Goal: Transaction & Acquisition: Purchase product/service

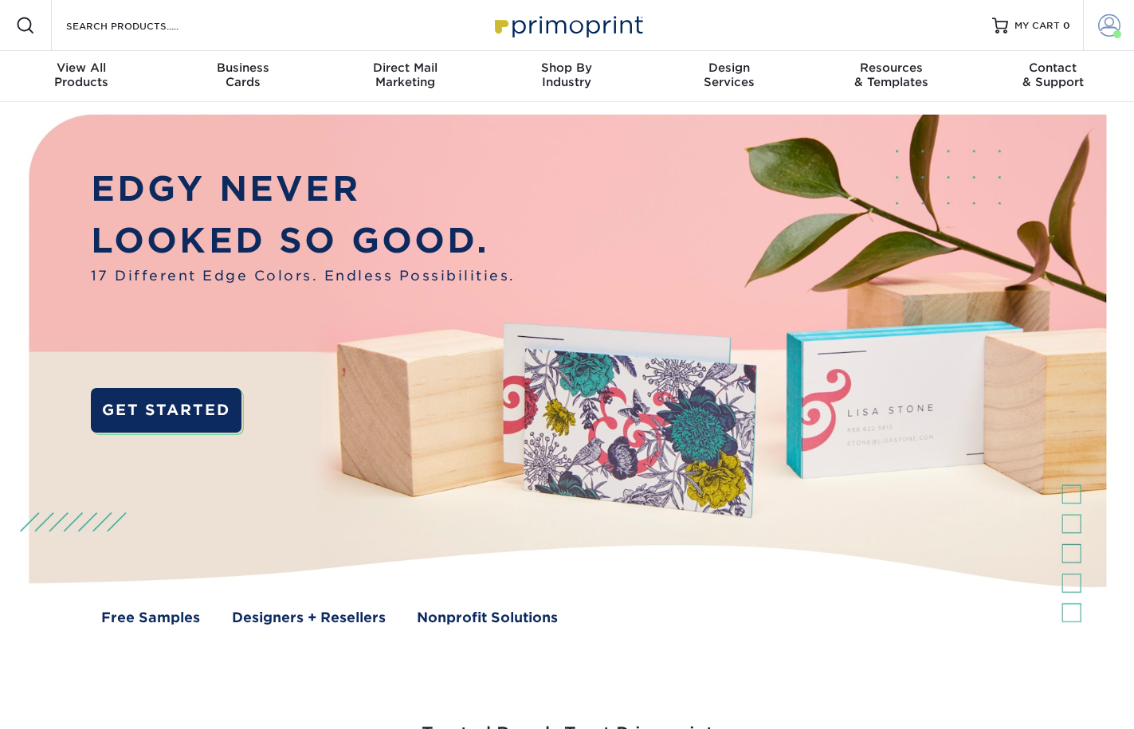
click at [1126, 27] on link "Account" at bounding box center [1108, 25] width 51 height 51
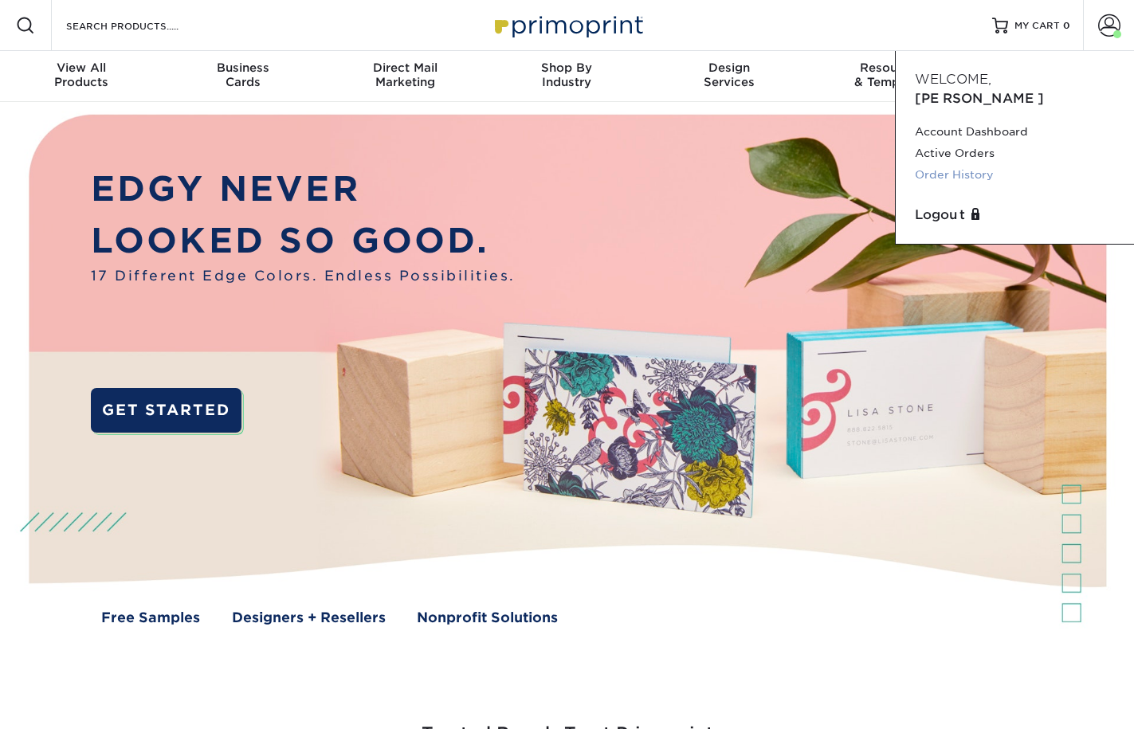
click at [971, 164] on link "Order History" at bounding box center [1015, 175] width 200 height 22
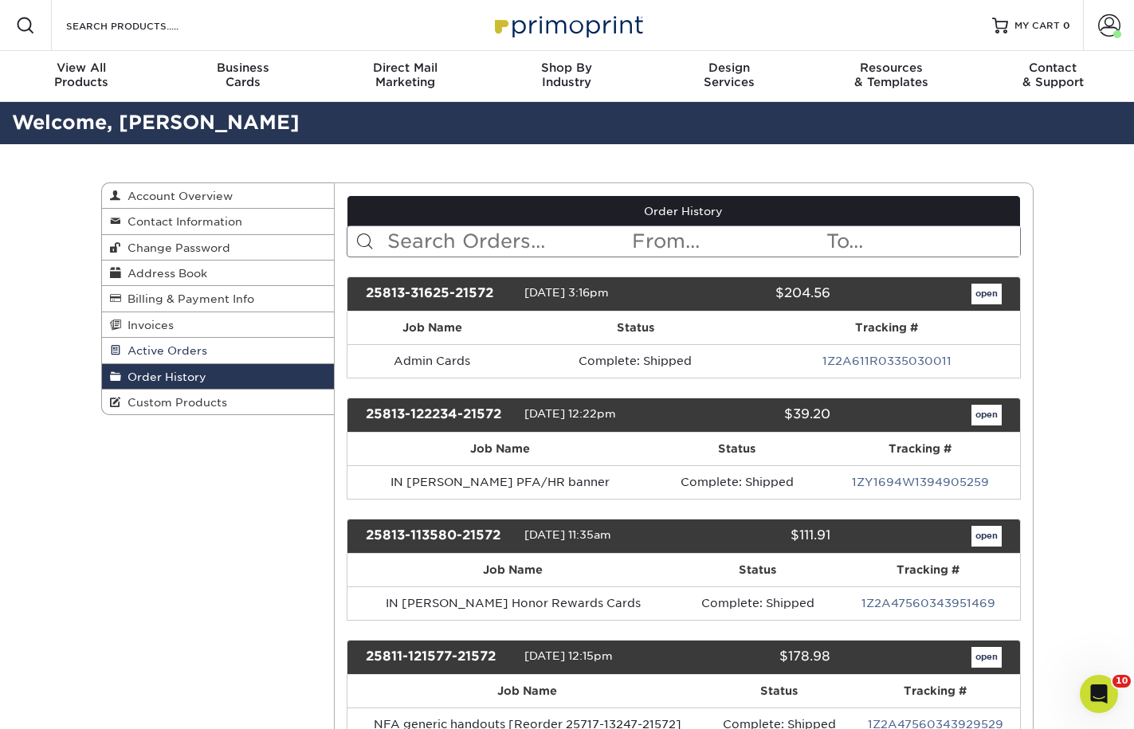
click at [156, 348] on span "Active Orders" at bounding box center [164, 350] width 86 height 13
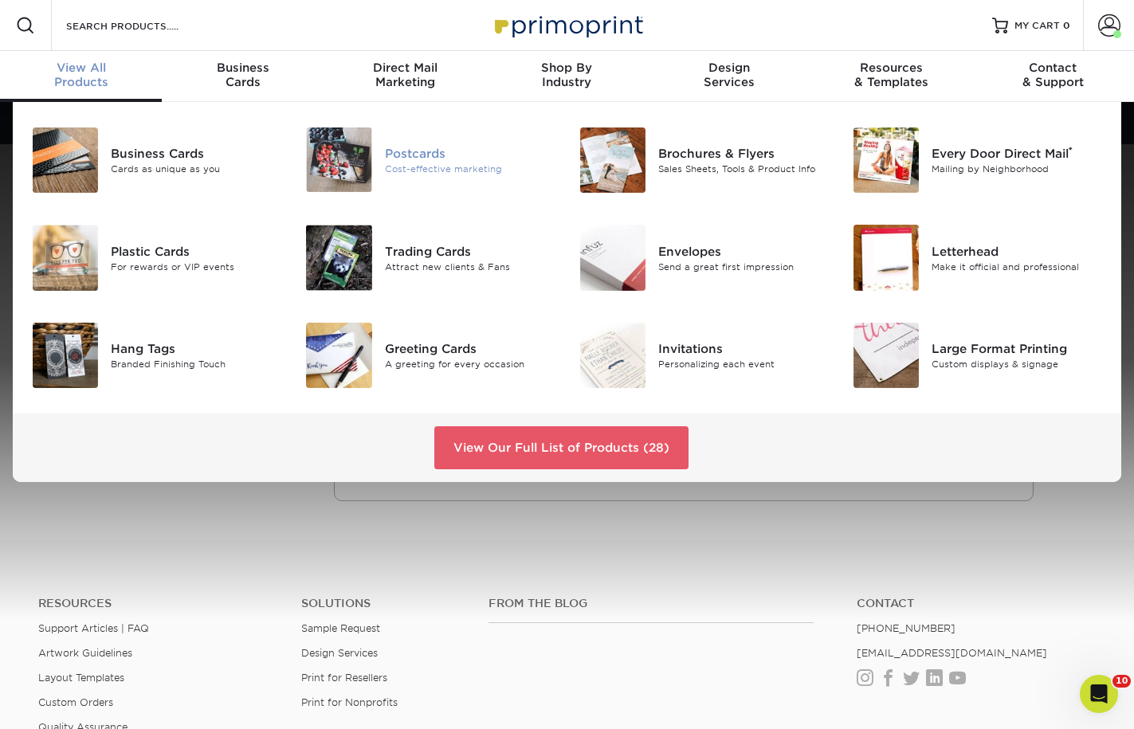
click at [458, 144] on div "Postcards" at bounding box center [470, 153] width 171 height 18
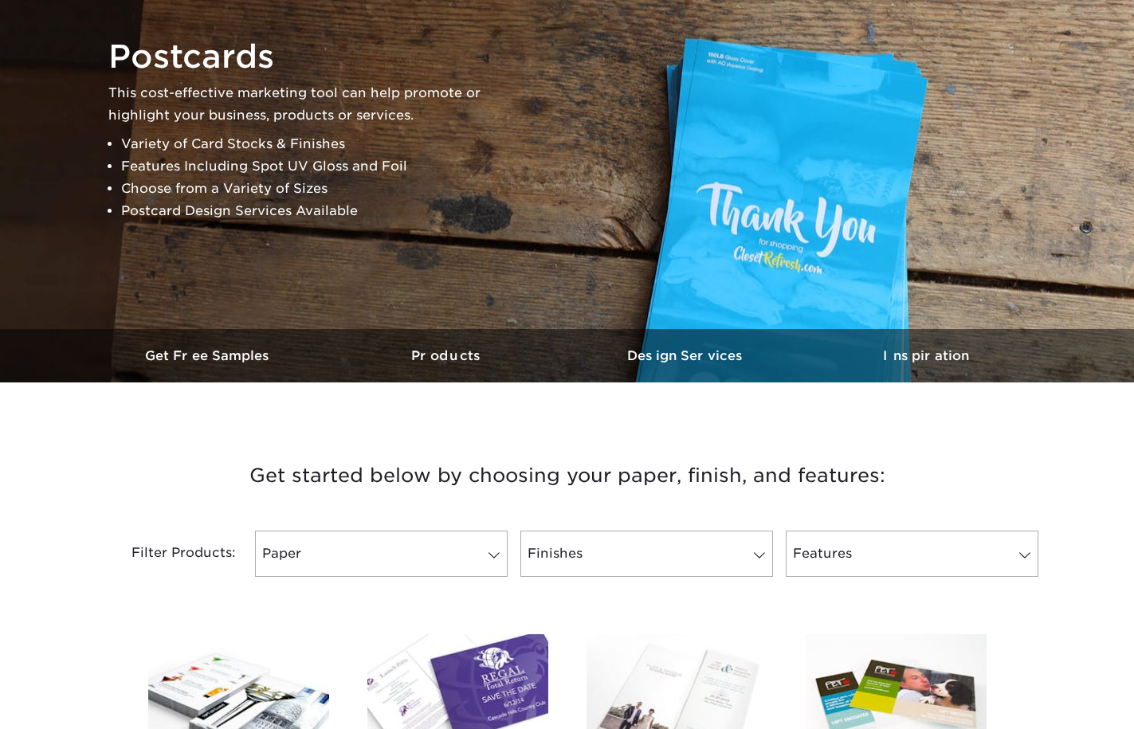
scroll to position [637, 0]
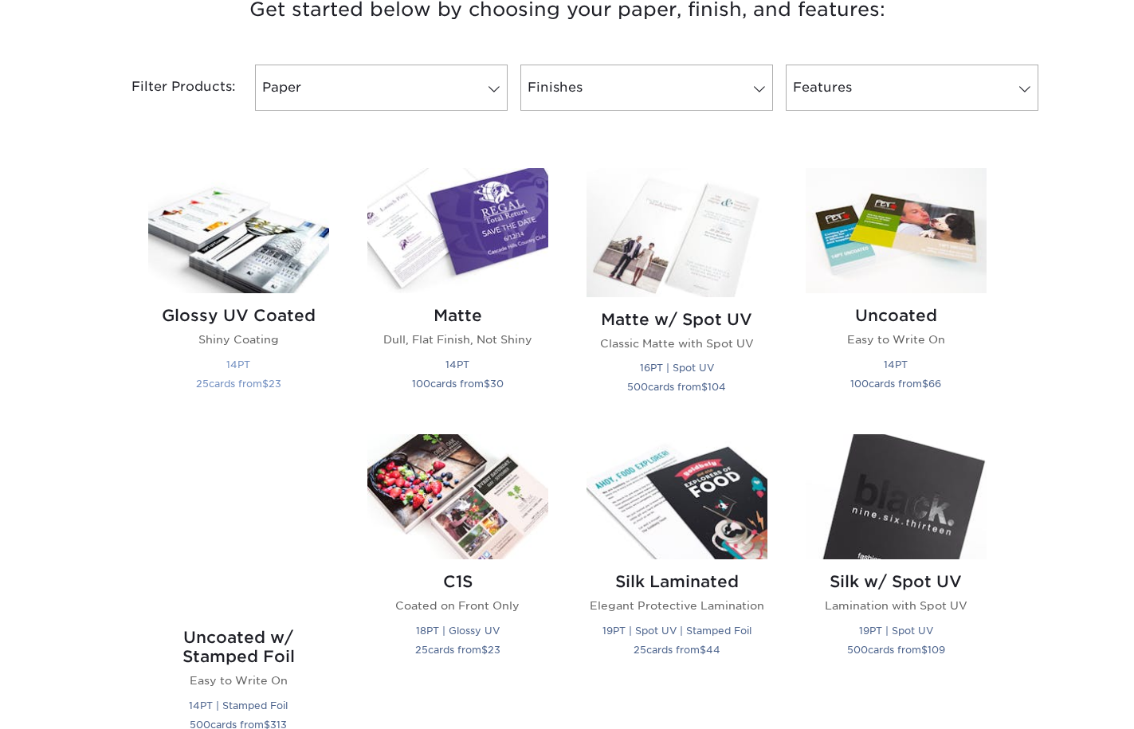
click at [280, 245] on img at bounding box center [238, 230] width 181 height 125
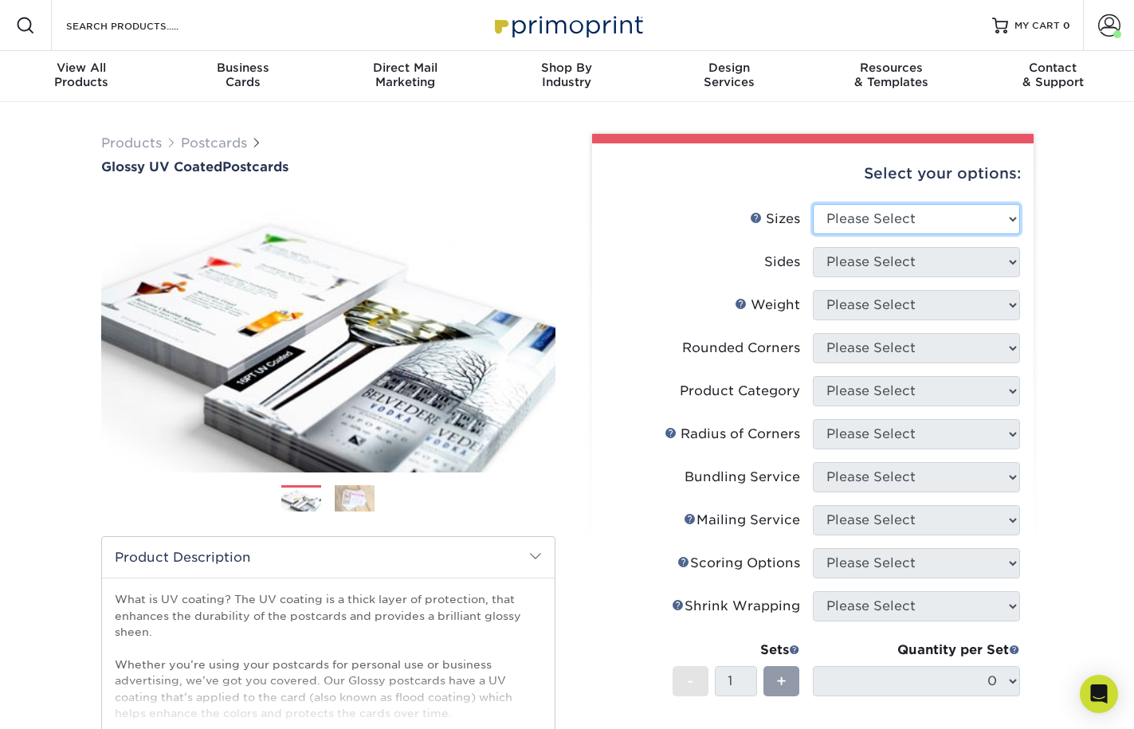
click at [921, 218] on select "Please Select 1.5" x 7" 2" x 4" 2" x 6" 2" x 7" 2" x 8" 2.12" x 5.5" 2.12" x 5.…" at bounding box center [916, 219] width 207 height 30
select select "3.50x8.50"
click at [813, 204] on select "Please Select 1.5" x 7" 2" x 4" 2" x 6" 2" x 7" 2" x 8" 2.12" x 5.5" 2.12" x 5.…" at bounding box center [916, 219] width 207 height 30
click at [915, 229] on select "Please Select 1.5" x 7" 2" x 4" 2" x 6" 2" x 7" 2" x 8" 2.12" x 5.5" 2.12" x 5.…" at bounding box center [916, 219] width 207 height 30
click at [917, 207] on select "Please Select 1.5" x 7" 2" x 4" 2" x 6" 2" x 7" 2" x 8" 2.12" x 5.5" 2.12" x 5.…" at bounding box center [916, 219] width 207 height 30
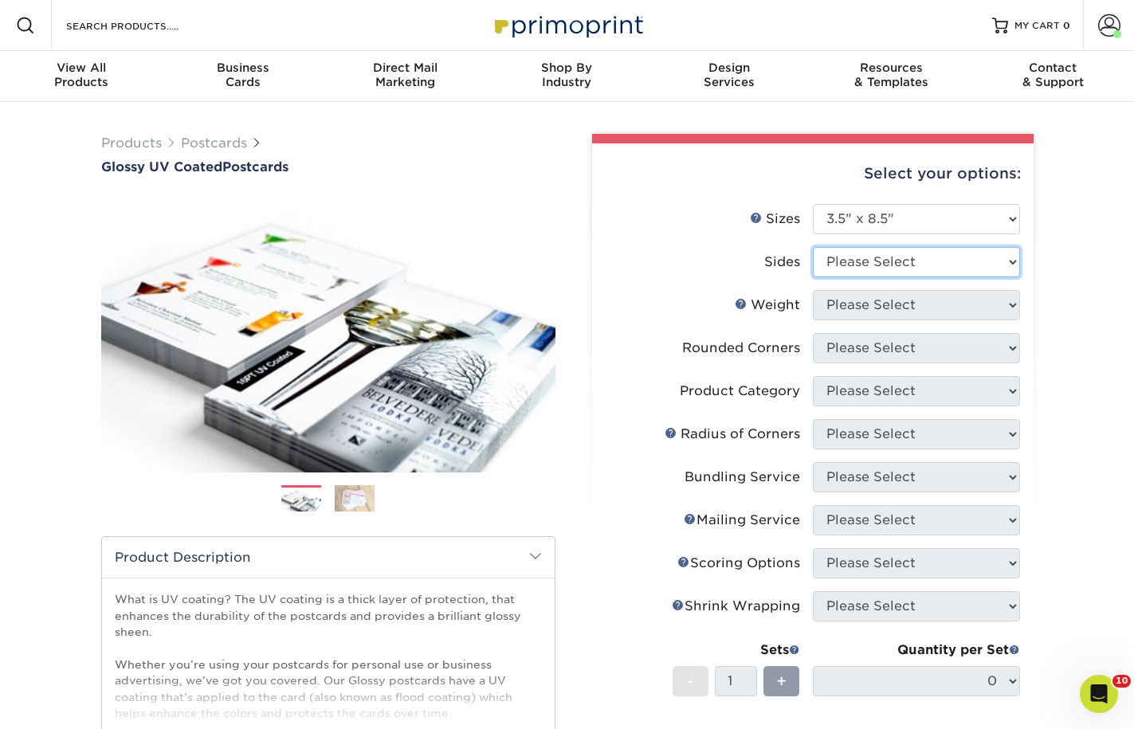
click at [918, 273] on select "Please Select Print Both Sides Print Front Only" at bounding box center [916, 262] width 207 height 30
select select "13abbda7-1d64-4f25-8bb2-c179b224825d"
click at [813, 247] on select "Please Select Print Both Sides Print Front Only" at bounding box center [916, 262] width 207 height 30
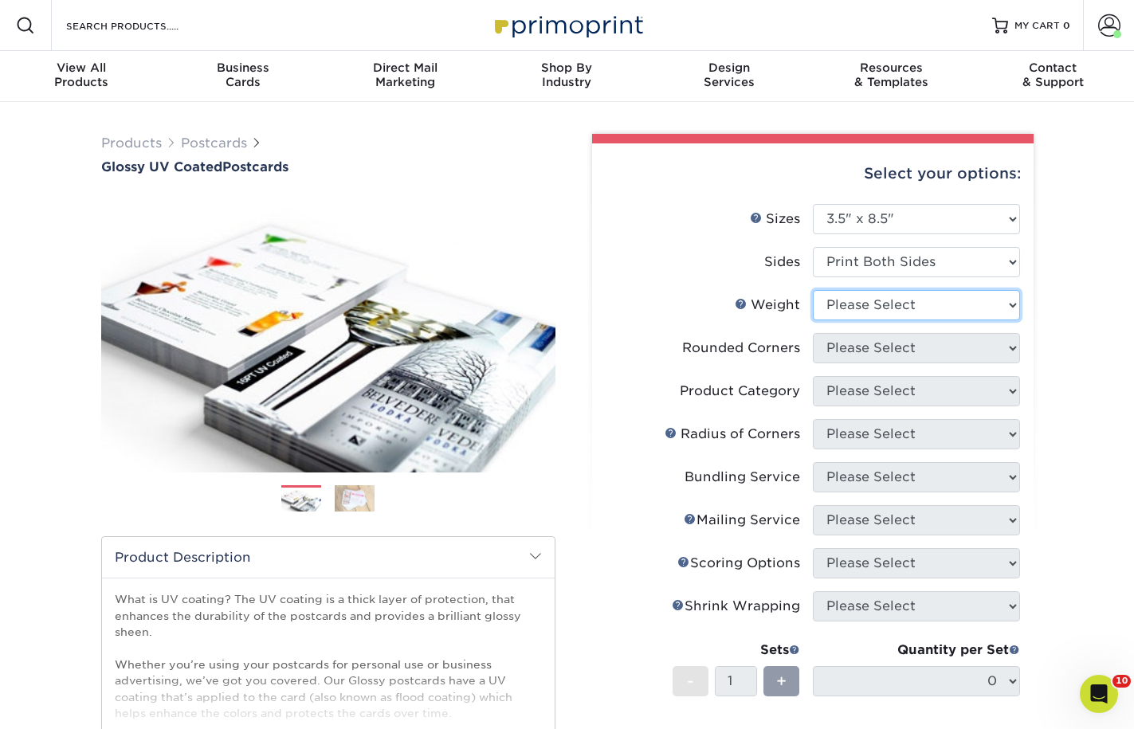
click at [921, 310] on select "Please Select 16PT 14PT 18PT C1S" at bounding box center [916, 305] width 207 height 30
select select "14PT"
click at [813, 290] on select "Please Select 16PT 14PT 18PT C1S" at bounding box center [916, 305] width 207 height 30
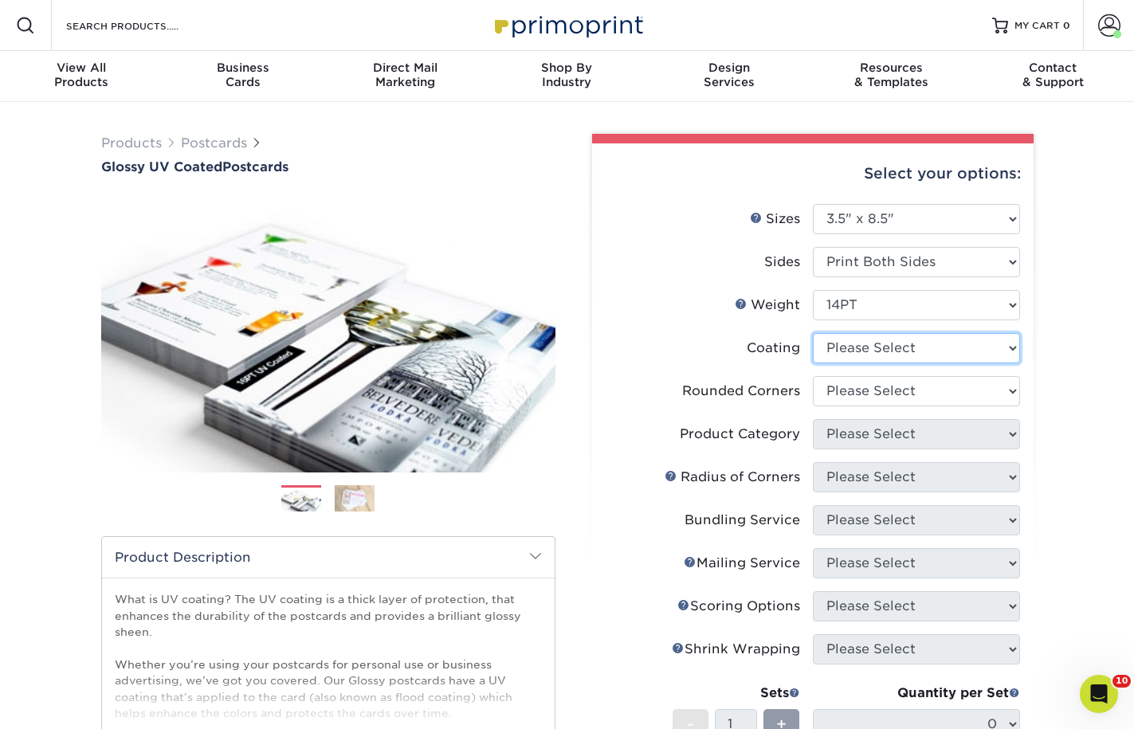
click at [914, 352] on select at bounding box center [916, 348] width 207 height 30
select select "ae367451-b2b8-45df-a344-0f05b6a12993"
click at [813, 333] on select at bounding box center [916, 348] width 207 height 30
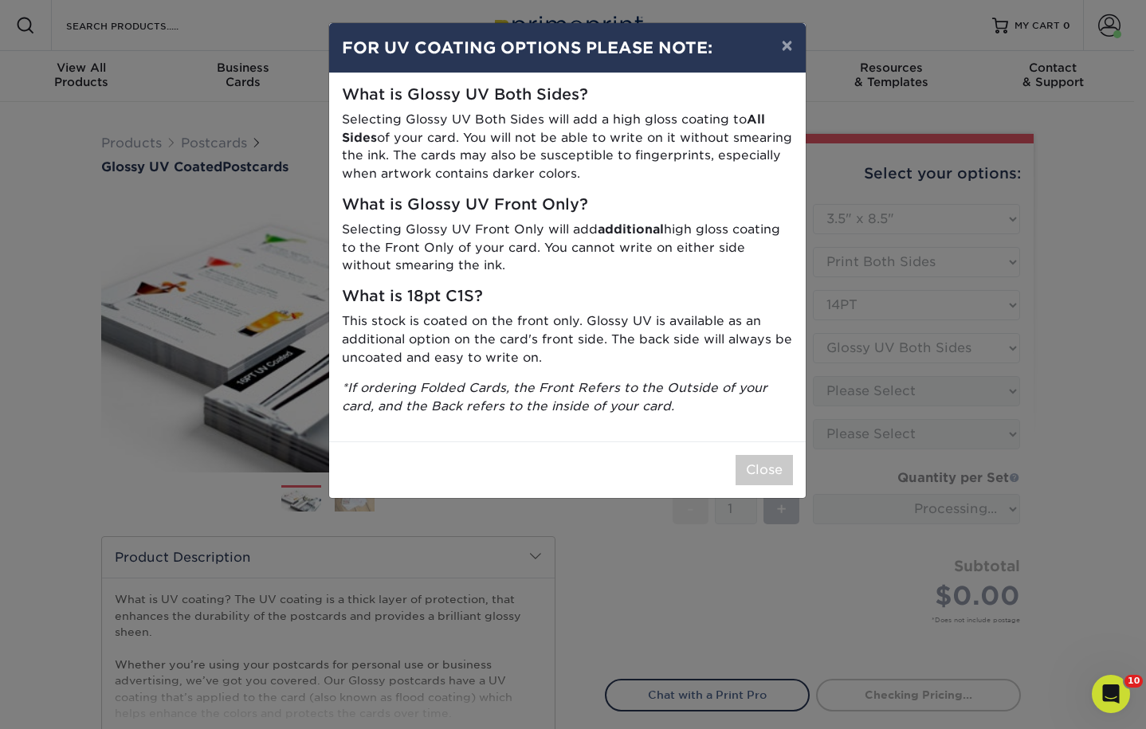
click at [904, 424] on div "× FOR UV COATING OPTIONS PLEASE NOTE: What is Glossy UV Both Sides? Selecting G…" at bounding box center [573, 364] width 1146 height 729
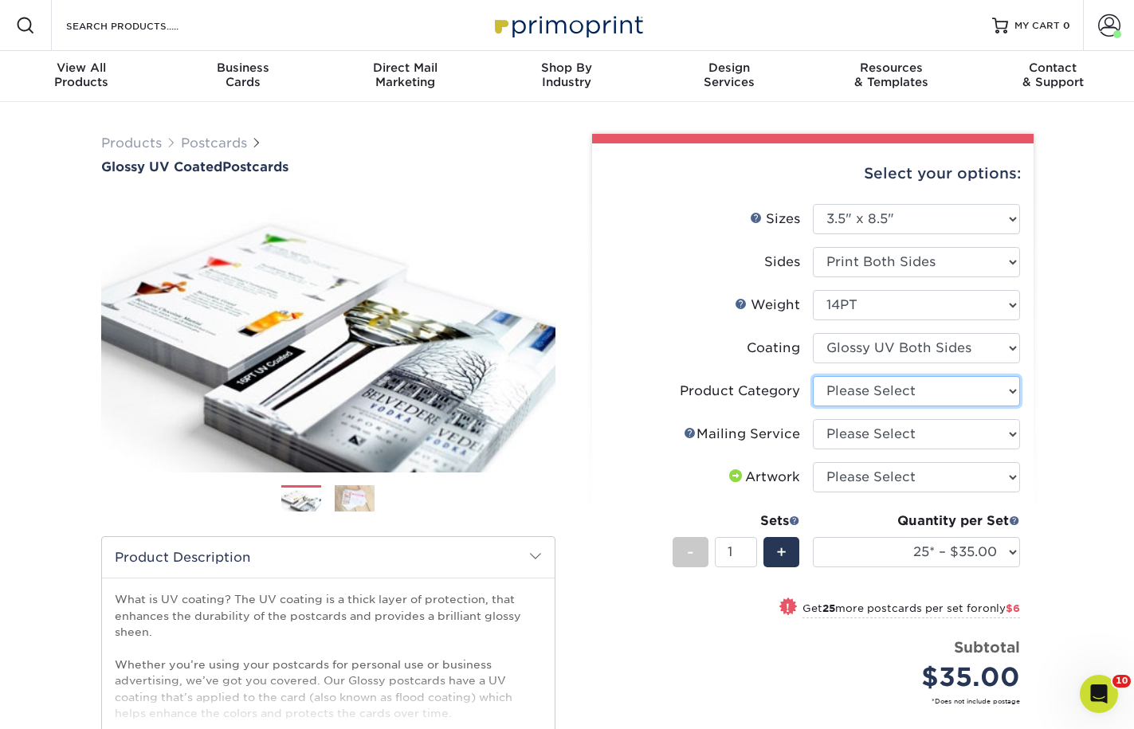
click at [943, 392] on select "Please Select Postcards" at bounding box center [916, 391] width 207 height 30
select select "9b7272e0-d6c8-4c3c-8e97-d3a1bcdab858"
click at [813, 376] on select "Please Select Postcards" at bounding box center [916, 391] width 207 height 30
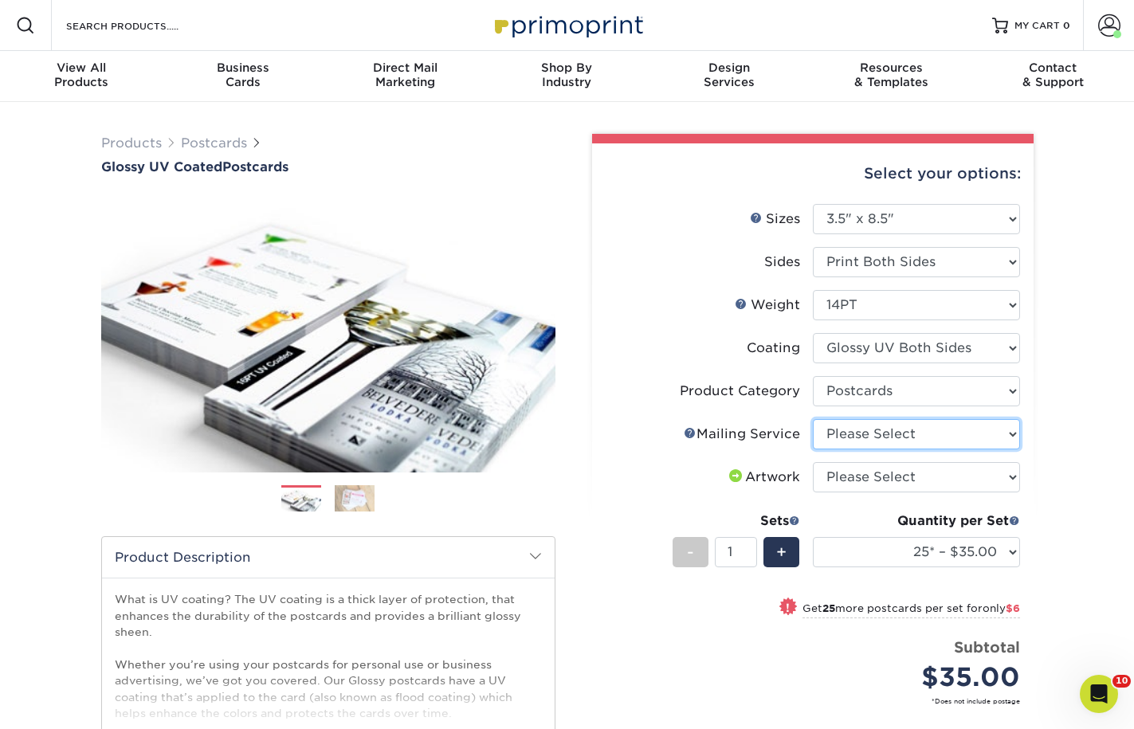
click at [943, 436] on select "Please Select No Direct Mailing Service No, I will mail/stamp/imprint Direct Ma…" at bounding box center [916, 434] width 207 height 30
select select "3e5e9bdd-d78a-4c28-a41d-fe1407925ca6"
click at [813, 419] on select "Please Select No Direct Mailing Service No, I will mail/stamp/imprint Direct Ma…" at bounding box center [916, 434] width 207 height 30
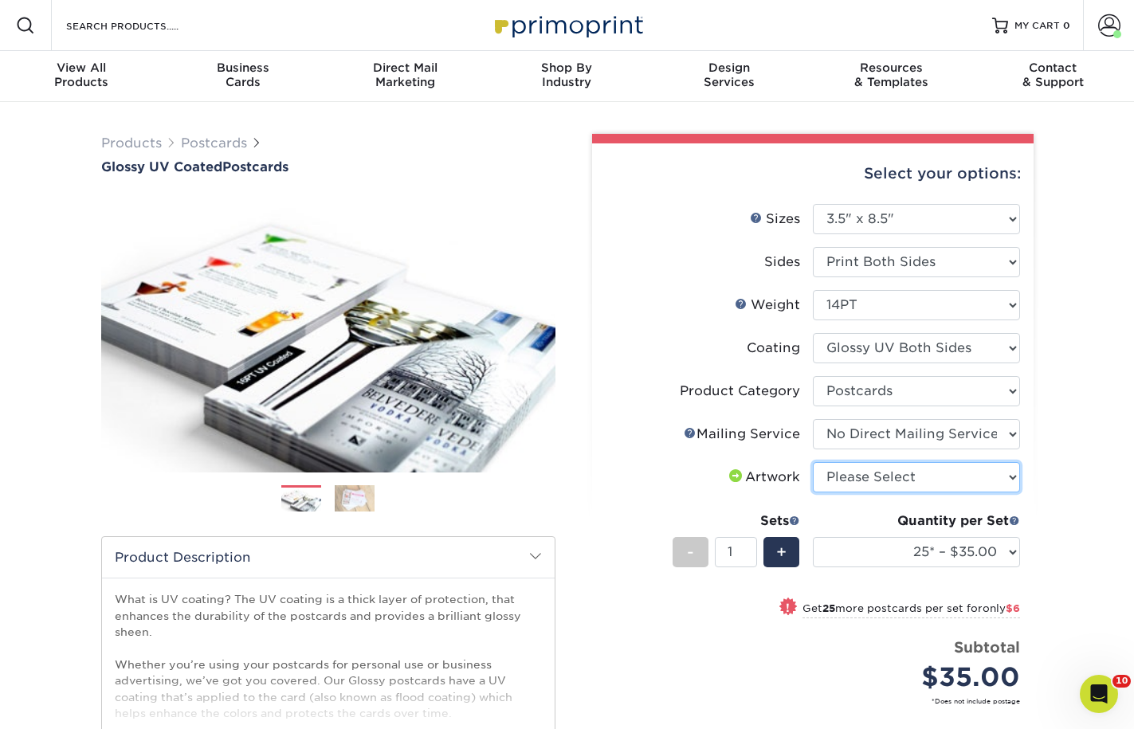
click at [943, 481] on select "Please Select I will upload files I need a design - $150" at bounding box center [916, 477] width 207 height 30
select select "upload"
click at [813, 462] on select "Please Select I will upload files I need a design - $150" at bounding box center [916, 477] width 207 height 30
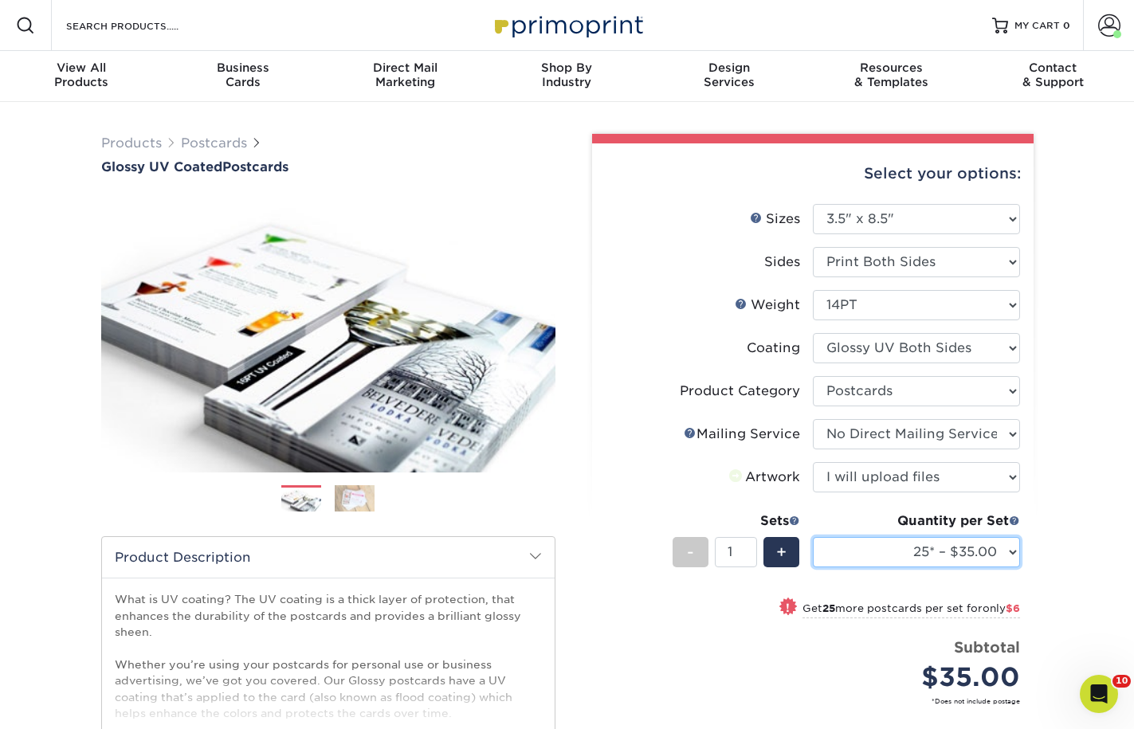
click at [956, 553] on select "25* – $35.00 50* – $41.00 75* – $48.00 100* – $61.00 250* – $100.00 500 – $138.…" at bounding box center [916, 552] width 207 height 30
select select "1000 – $160.00"
click at [813, 537] on select "25* – $35.00 50* – $41.00 75* – $48.00 100* – $61.00 250* – $100.00 500 – $138.…" at bounding box center [916, 552] width 207 height 30
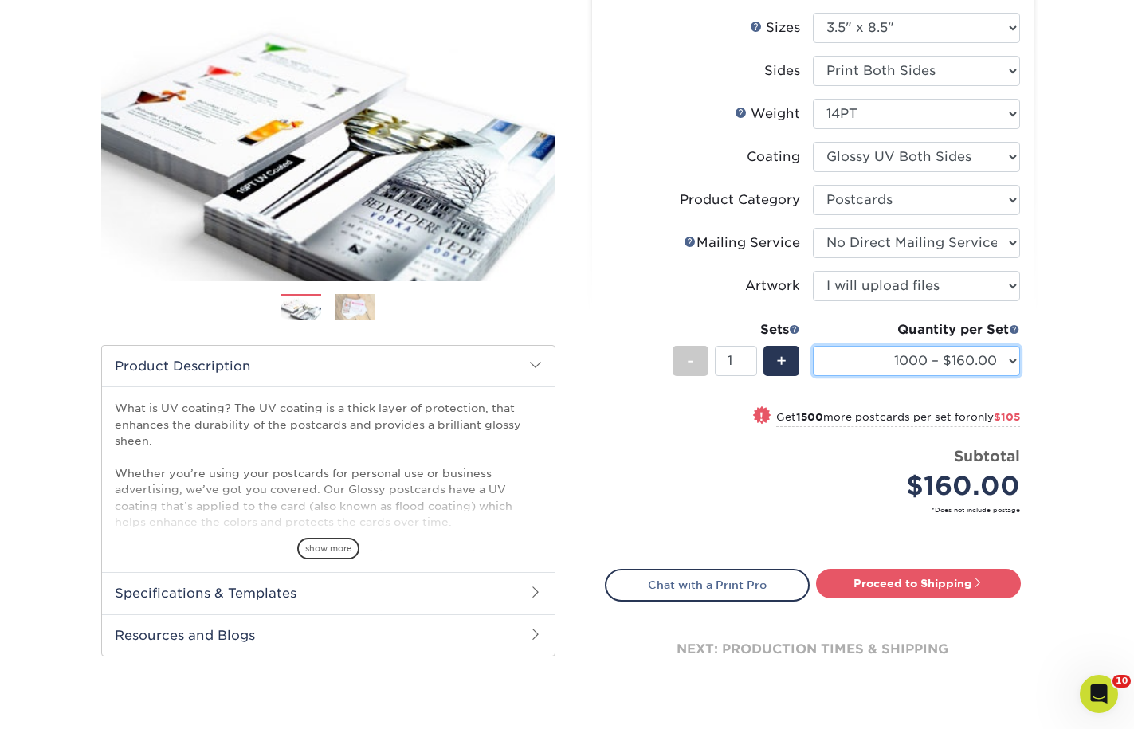
scroll to position [319, 0]
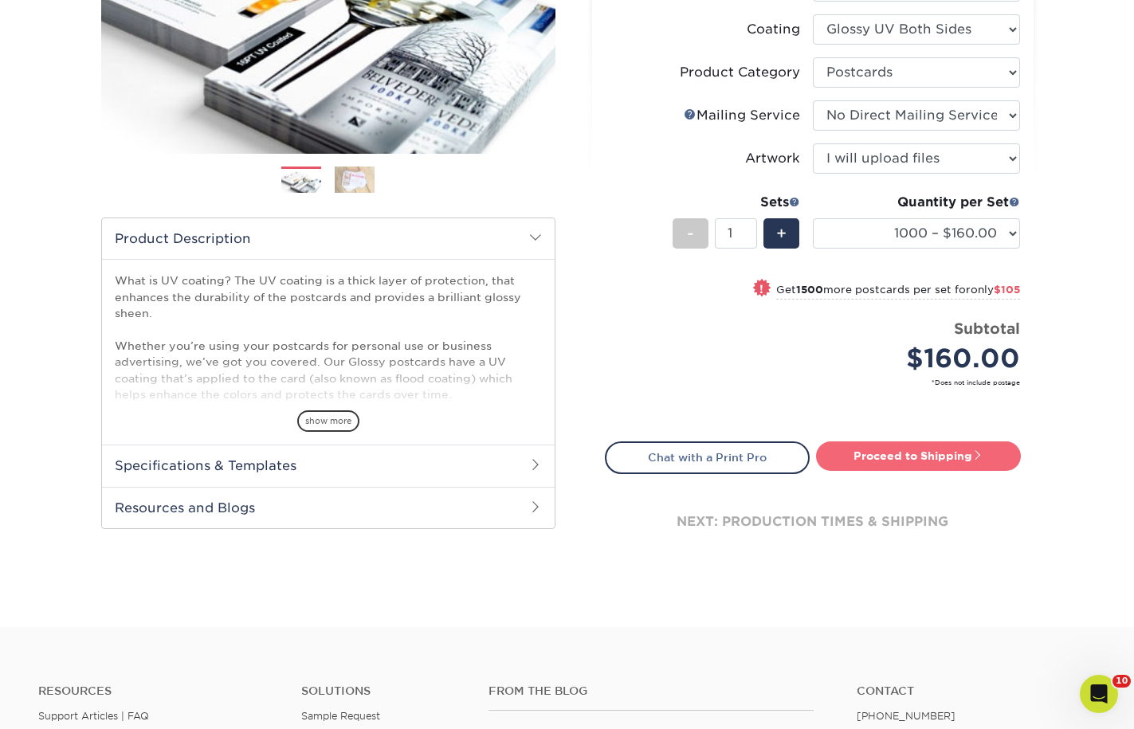
click at [953, 458] on link "Proceed to Shipping" at bounding box center [918, 455] width 205 height 29
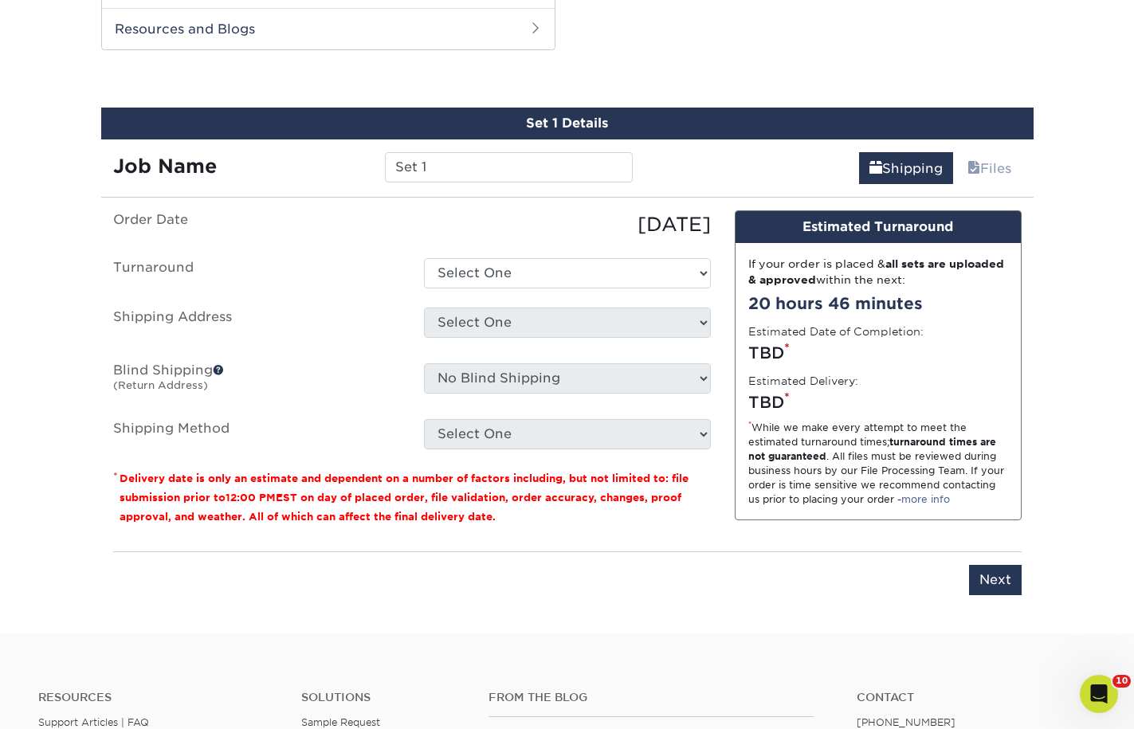
scroll to position [804, 0]
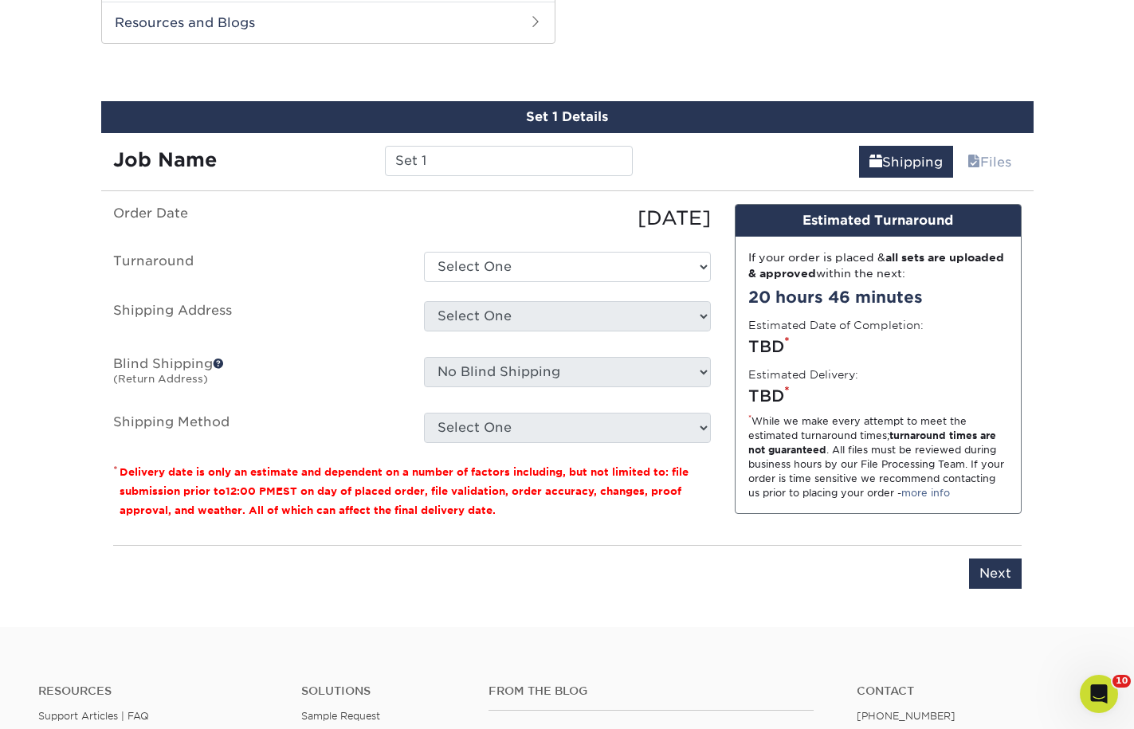
click at [455, 184] on div "Set 1 Details Job Name Set 1 Shipping Files You've choosen mailing services! If…" at bounding box center [567, 354] width 932 height 507
click at [472, 150] on input "Set 1" at bounding box center [509, 161] width 248 height 30
type input "ND [PERSON_NAME] PFA flyers"
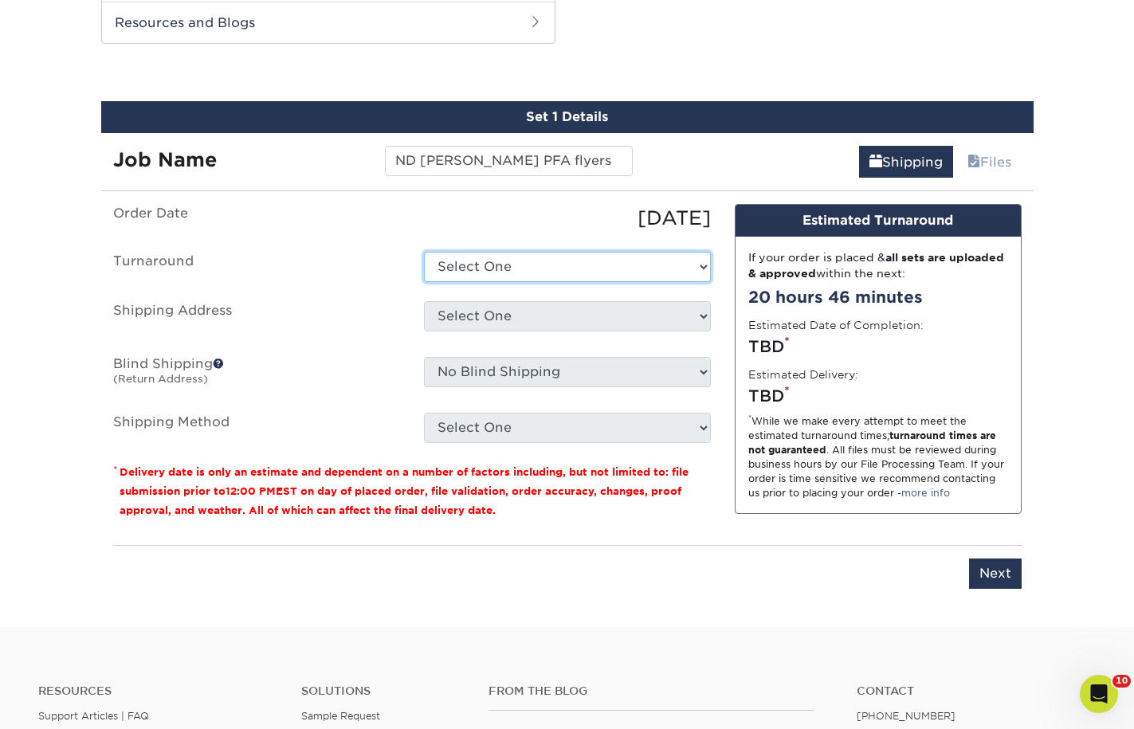
click at [634, 260] on select "Select One 2-4 Business Days 2 Day Next Business Day" at bounding box center [567, 267] width 287 height 30
select select "89f44400-92a2-4516-9a53-bf53cb1f0c2d"
click at [424, 252] on select "Select One 2-4 Business Days 2 Day Next Business Day" at bounding box center [567, 267] width 287 height 30
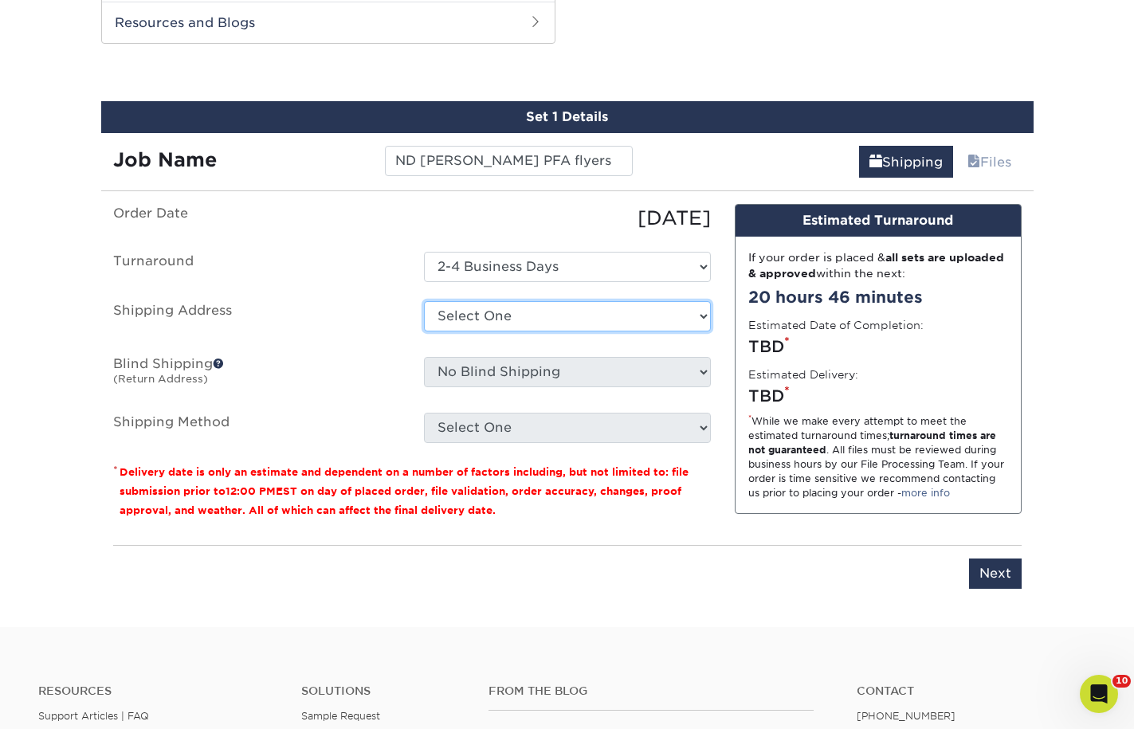
click at [561, 320] on select "Select One 1A [PERSON_NAME] ARCleburne ARConway ARFranklin ARMontgomery AROuach…" at bounding box center [567, 316] width 287 height 30
select select "284534"
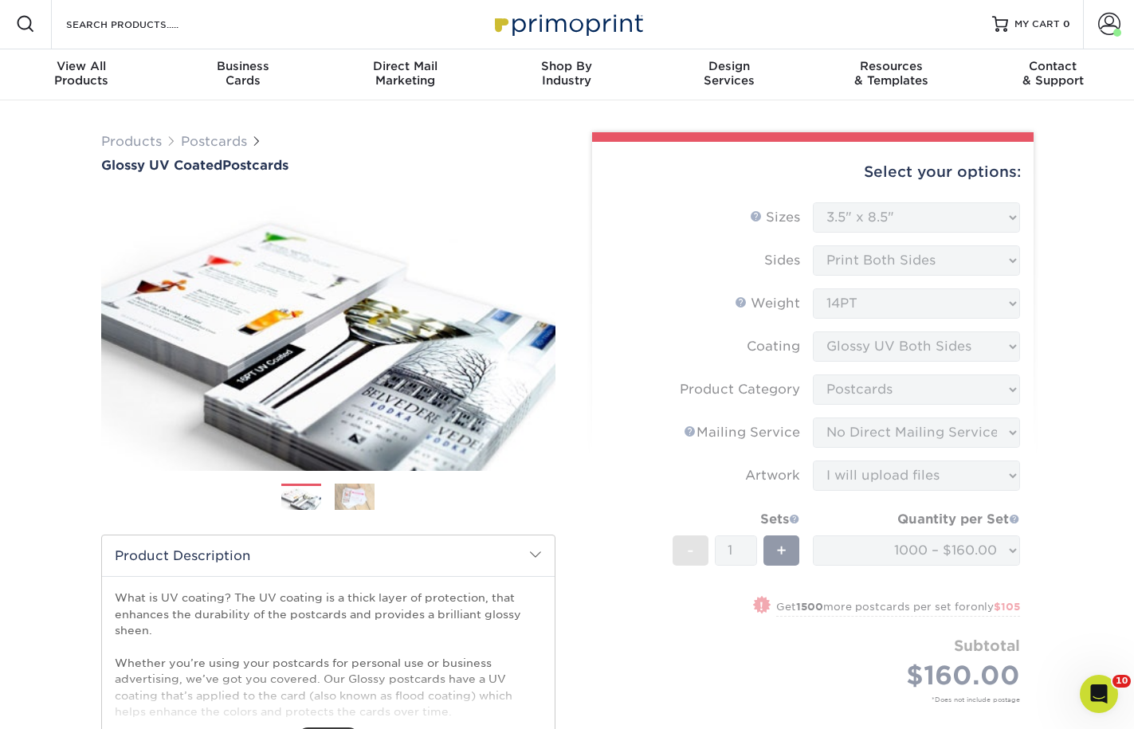
scroll to position [0, 0]
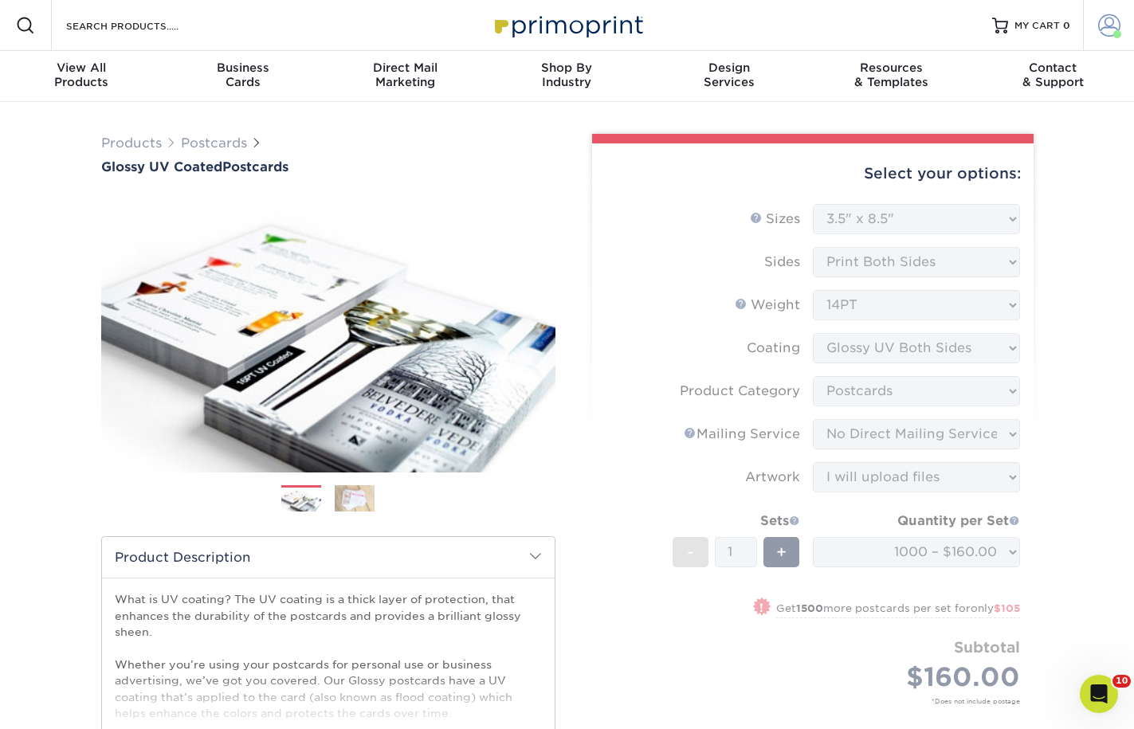
click at [1096, 27] on link "Account" at bounding box center [1108, 25] width 51 height 51
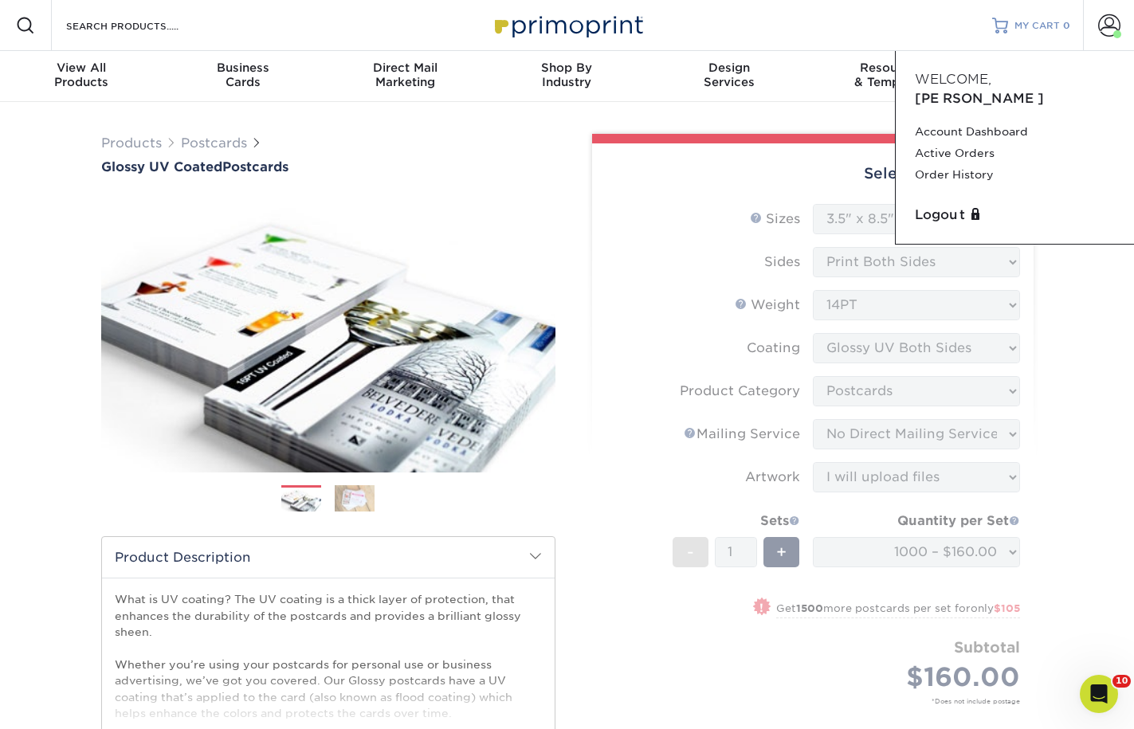
click at [1049, 22] on span "MY CART" at bounding box center [1036, 26] width 45 height 14
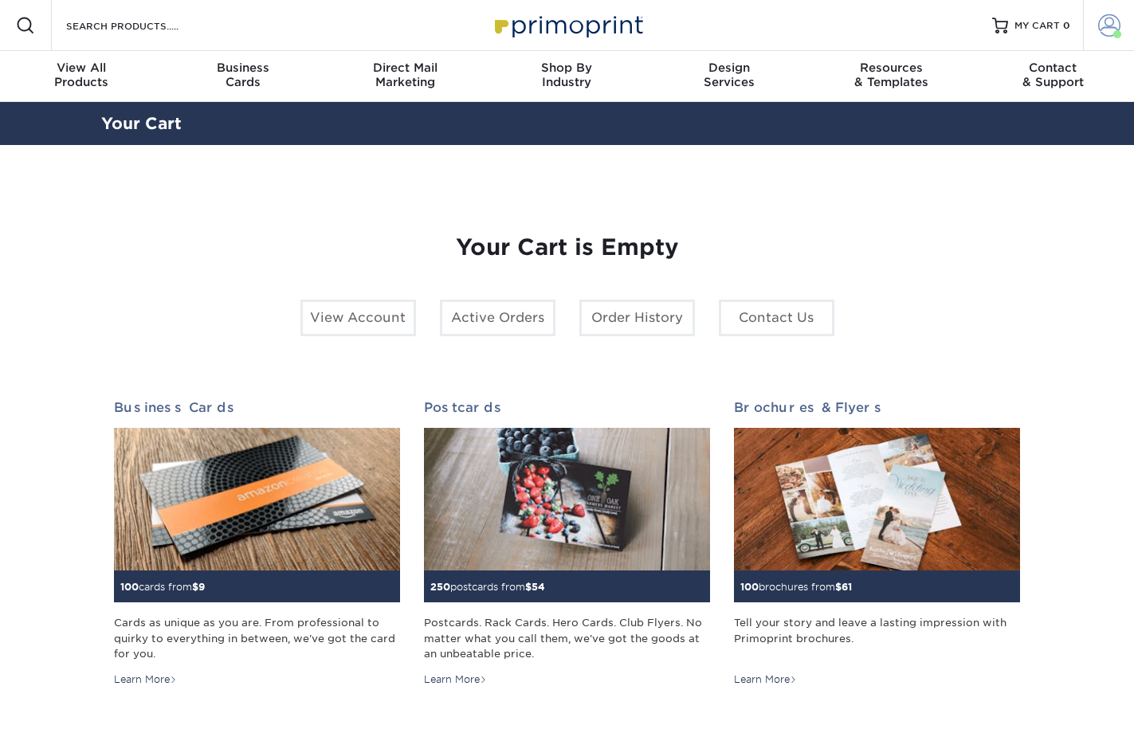
click at [1096, 28] on link "Account" at bounding box center [1108, 25] width 51 height 51
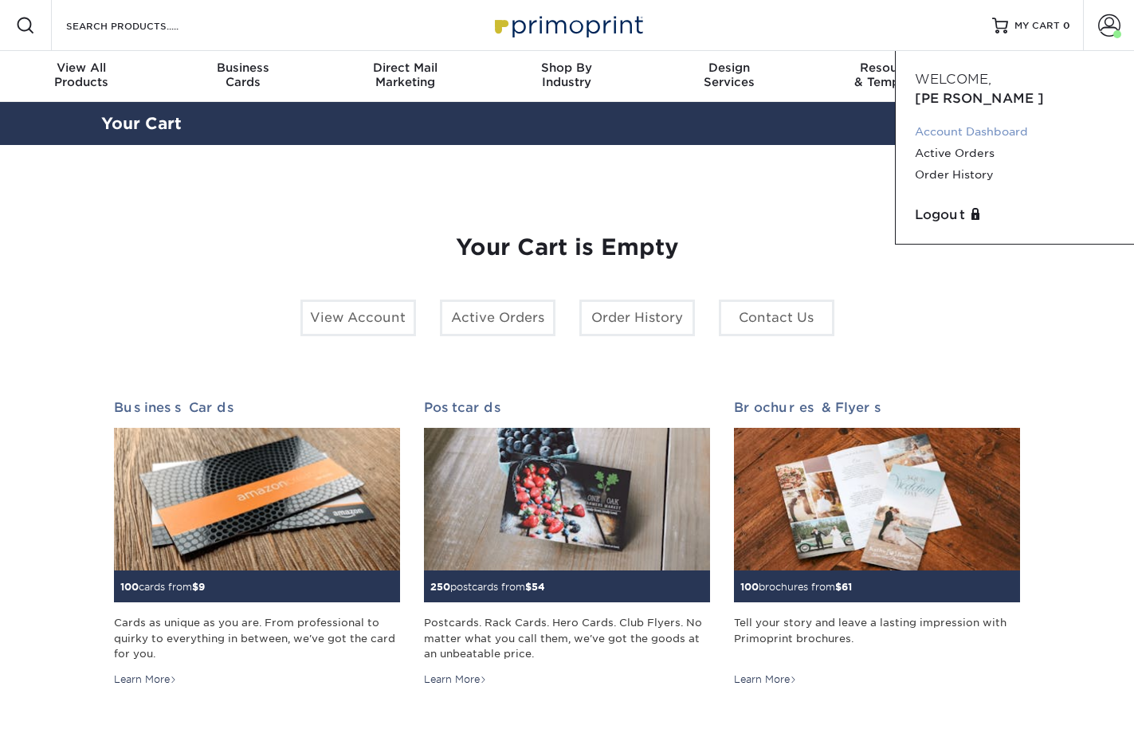
click at [975, 121] on link "Account Dashboard" at bounding box center [1015, 132] width 200 height 22
click at [958, 143] on link "Active Orders" at bounding box center [1015, 154] width 200 height 22
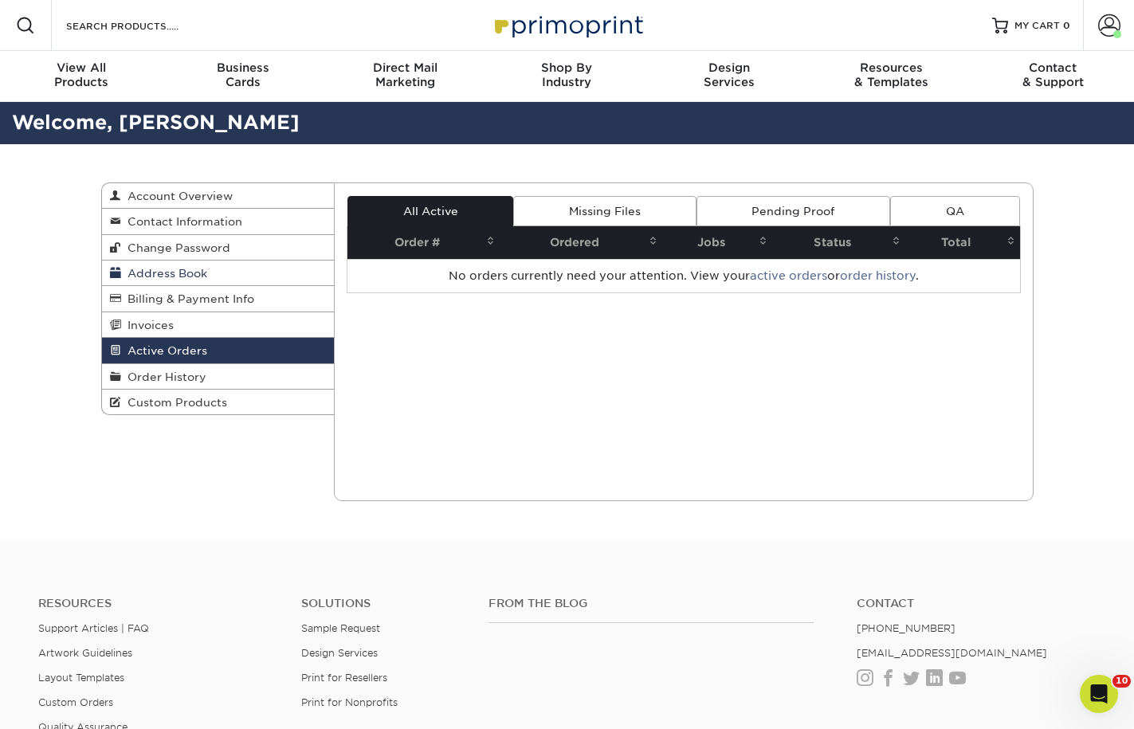
click at [152, 269] on span "Address Book" at bounding box center [164, 273] width 86 height 13
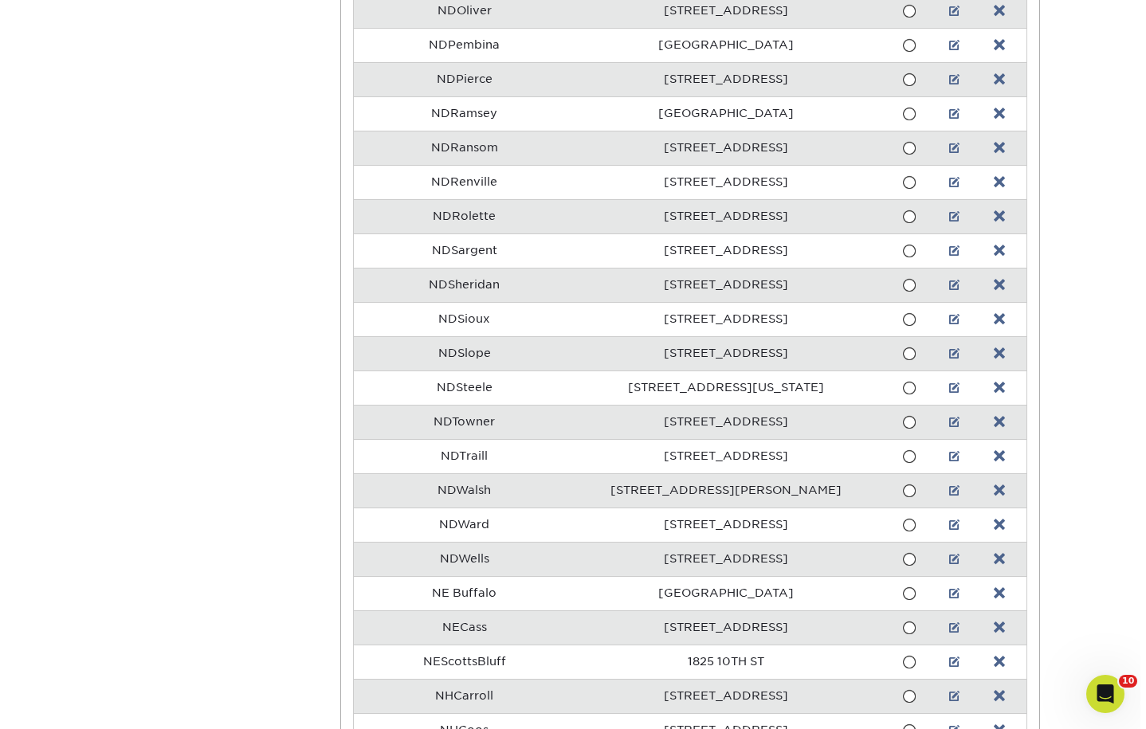
scroll to position [6853, 0]
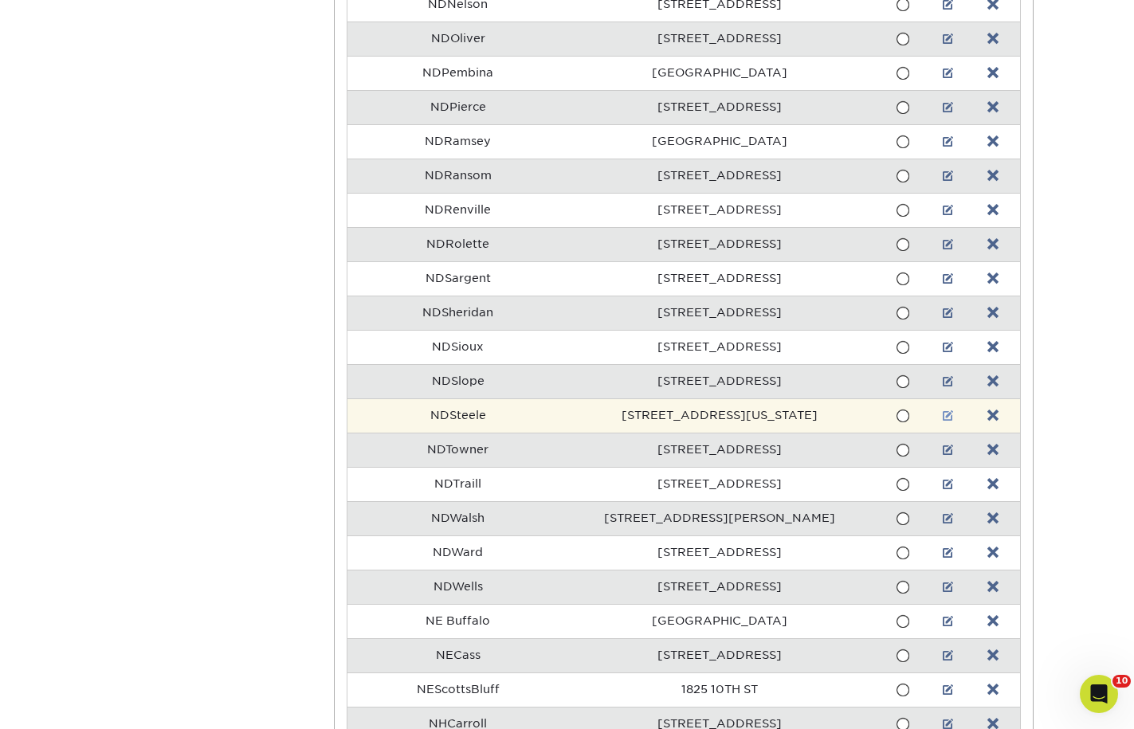
click at [946, 414] on link at bounding box center [948, 416] width 11 height 13
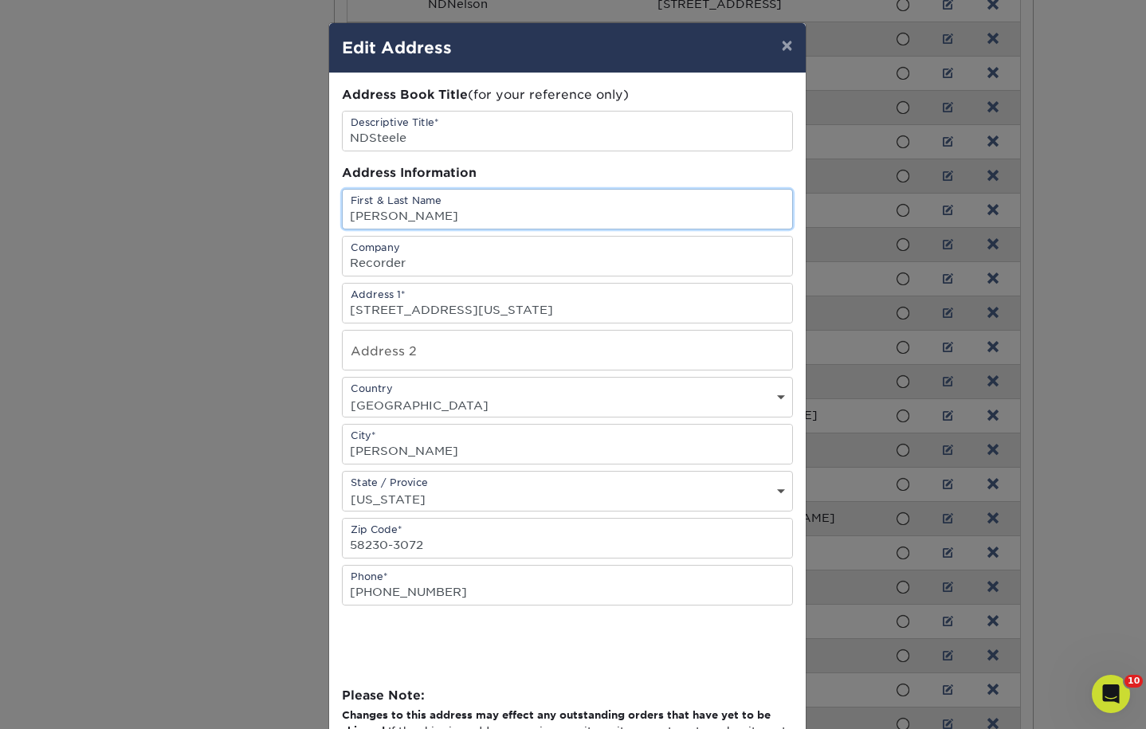
click at [390, 209] on input "Sady Kjorven" at bounding box center [567, 209] width 449 height 39
paste input "Macey Ard"
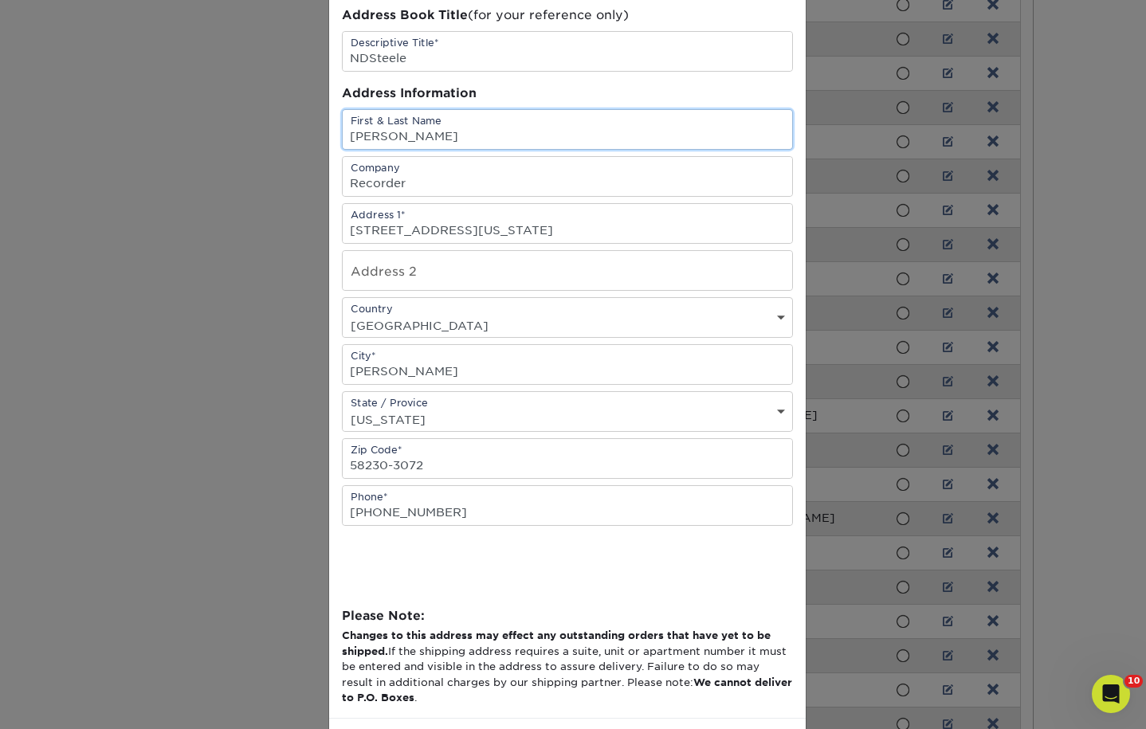
scroll to position [148, 0]
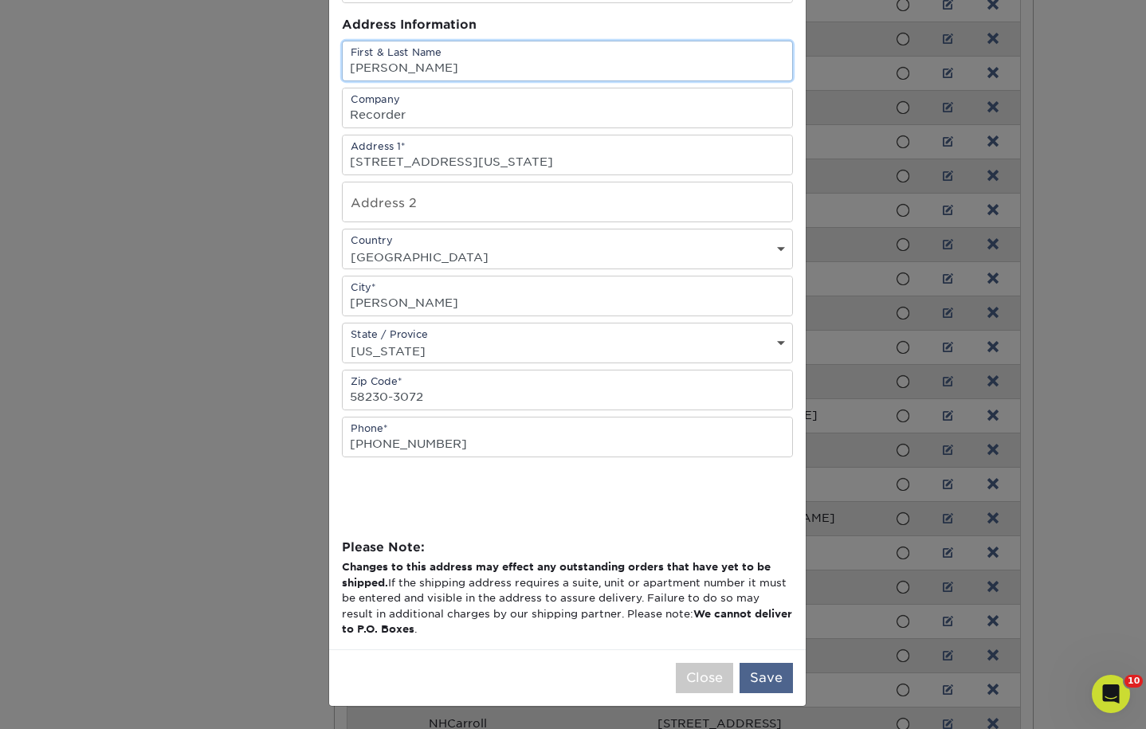
type input "Macey Ard"
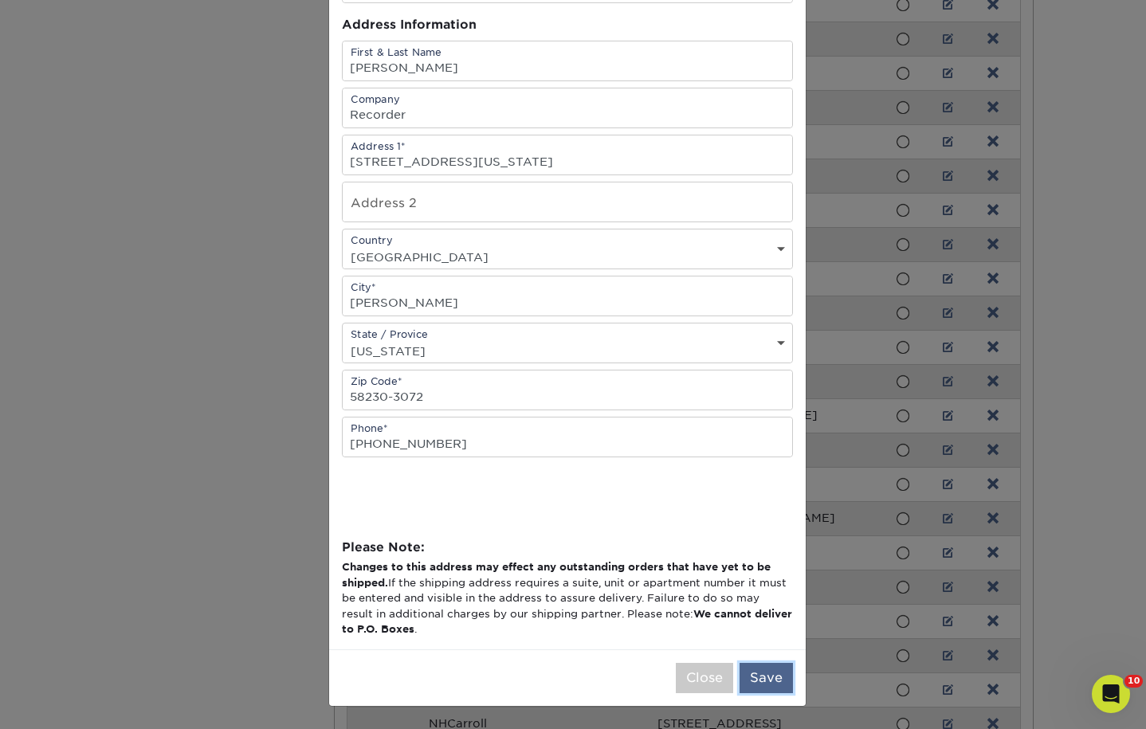
click at [739, 669] on button "Save" at bounding box center [765, 678] width 53 height 30
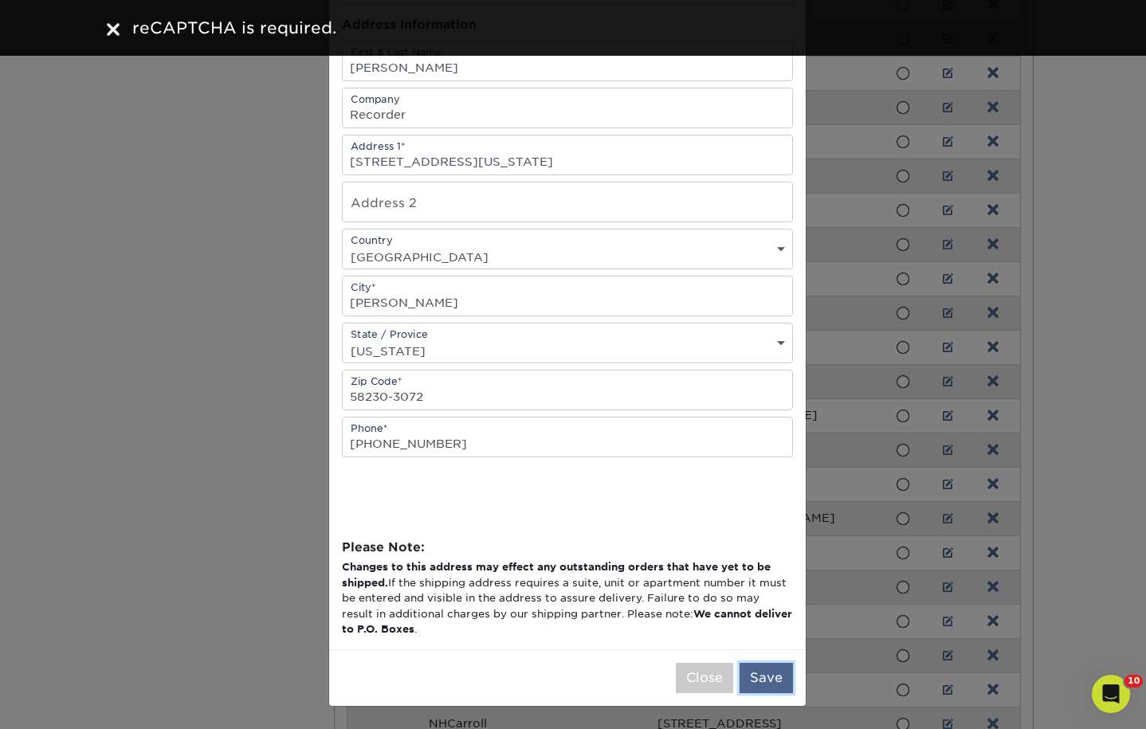
click at [765, 671] on button "Save" at bounding box center [765, 678] width 53 height 30
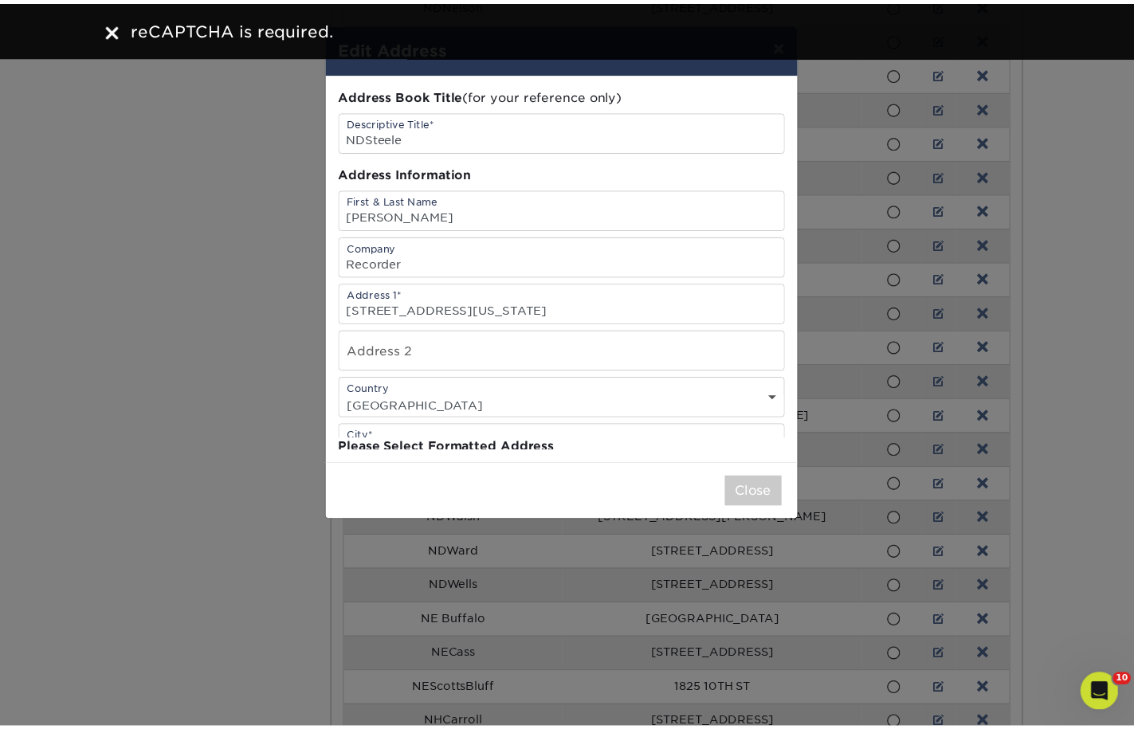
scroll to position [0, 0]
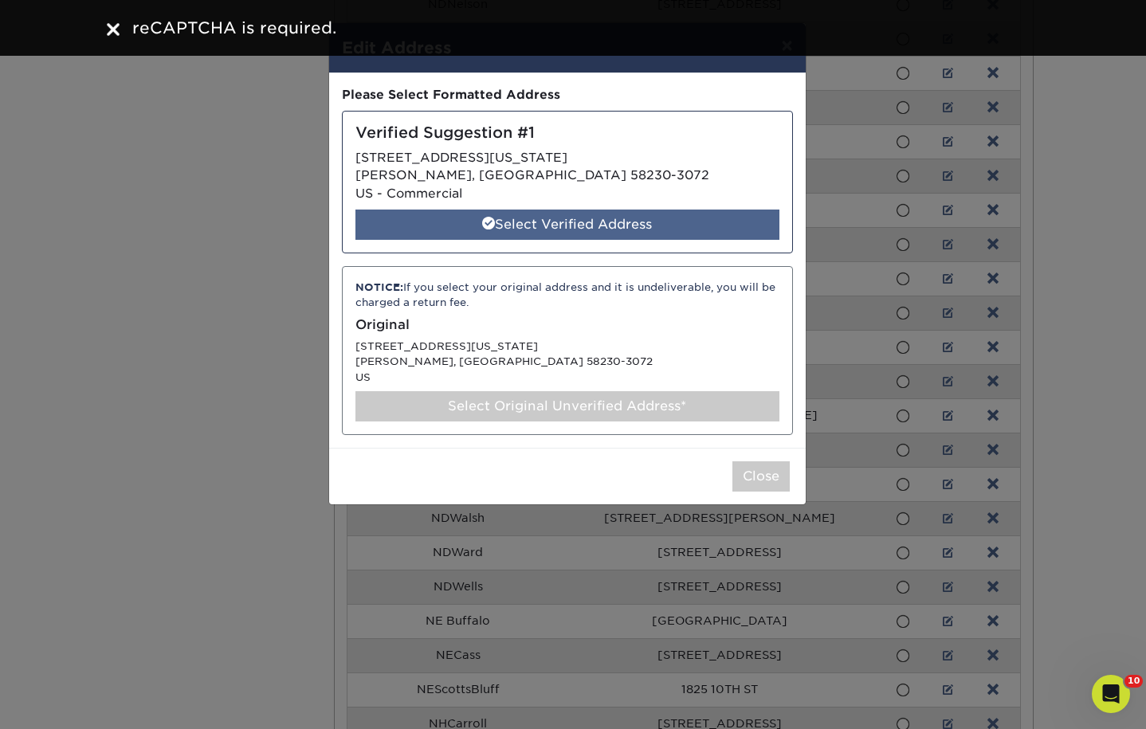
click at [635, 218] on div "Select Verified Address" at bounding box center [567, 225] width 424 height 30
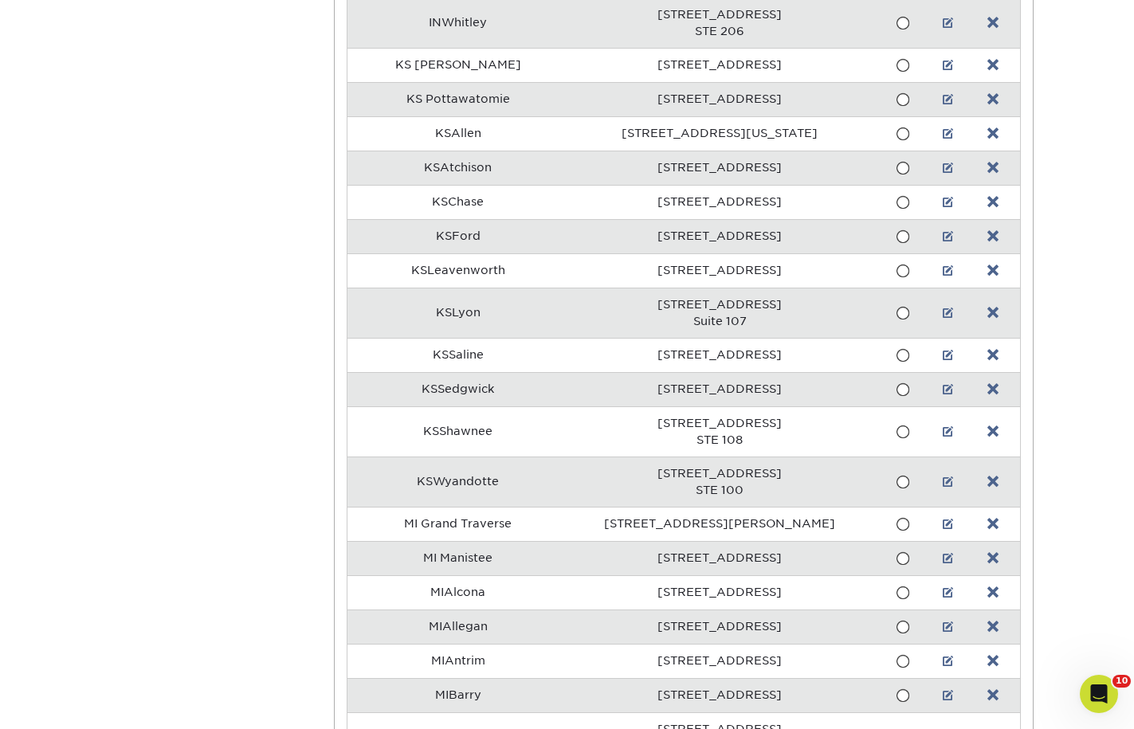
scroll to position [3586, 0]
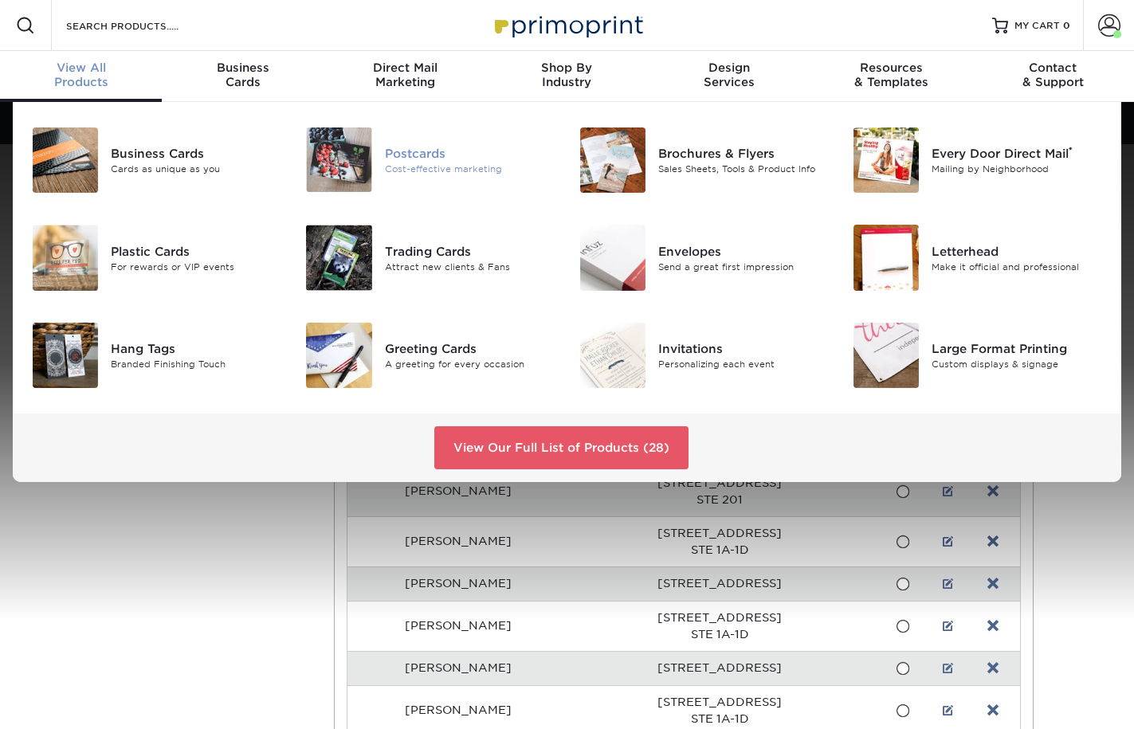
click at [449, 174] on div "Cost-effective marketing" at bounding box center [470, 169] width 171 height 14
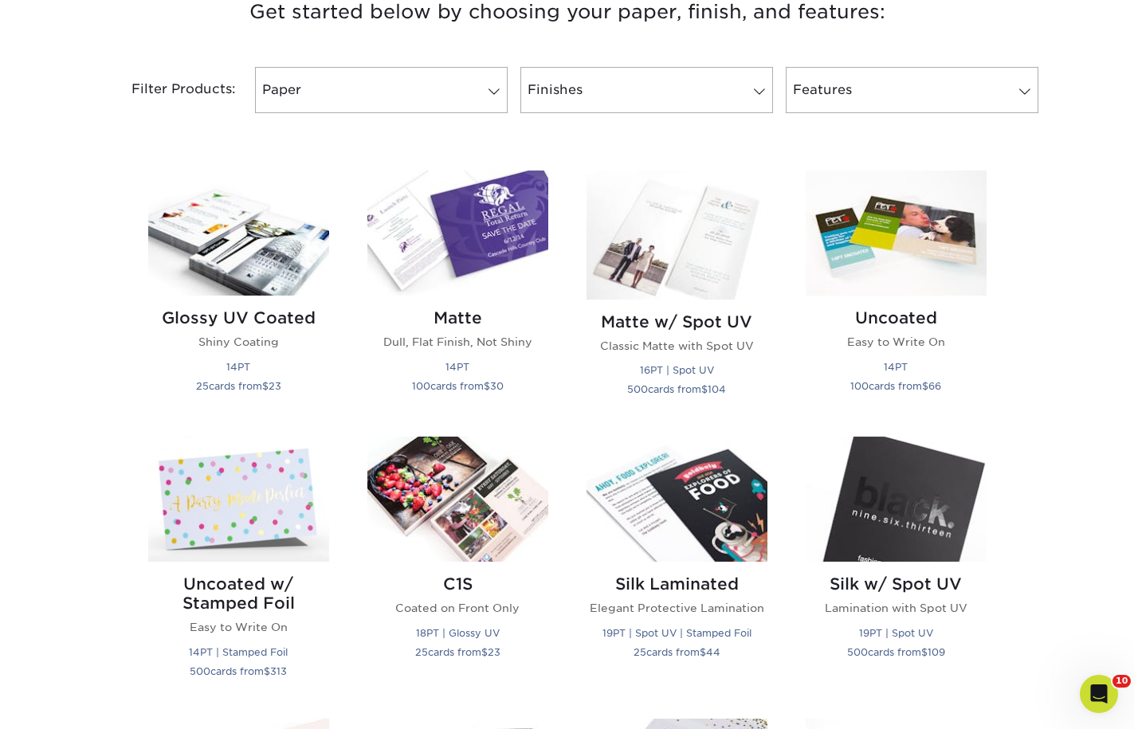
scroll to position [637, 0]
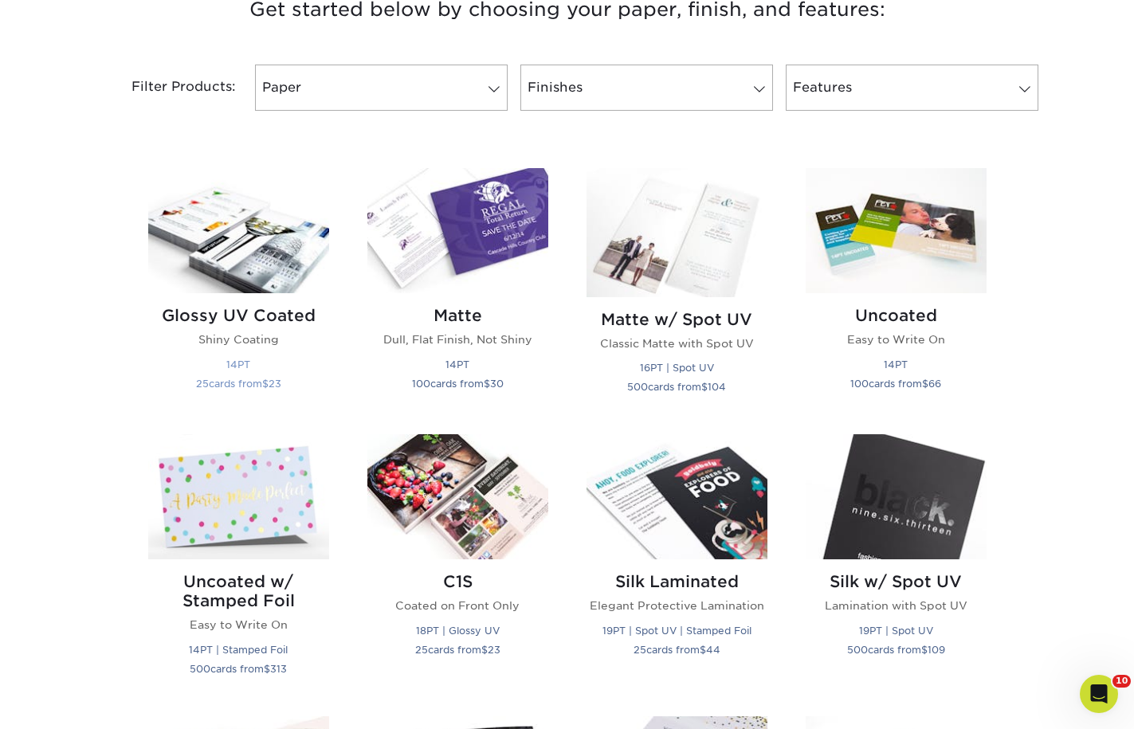
click at [293, 233] on img at bounding box center [238, 230] width 181 height 125
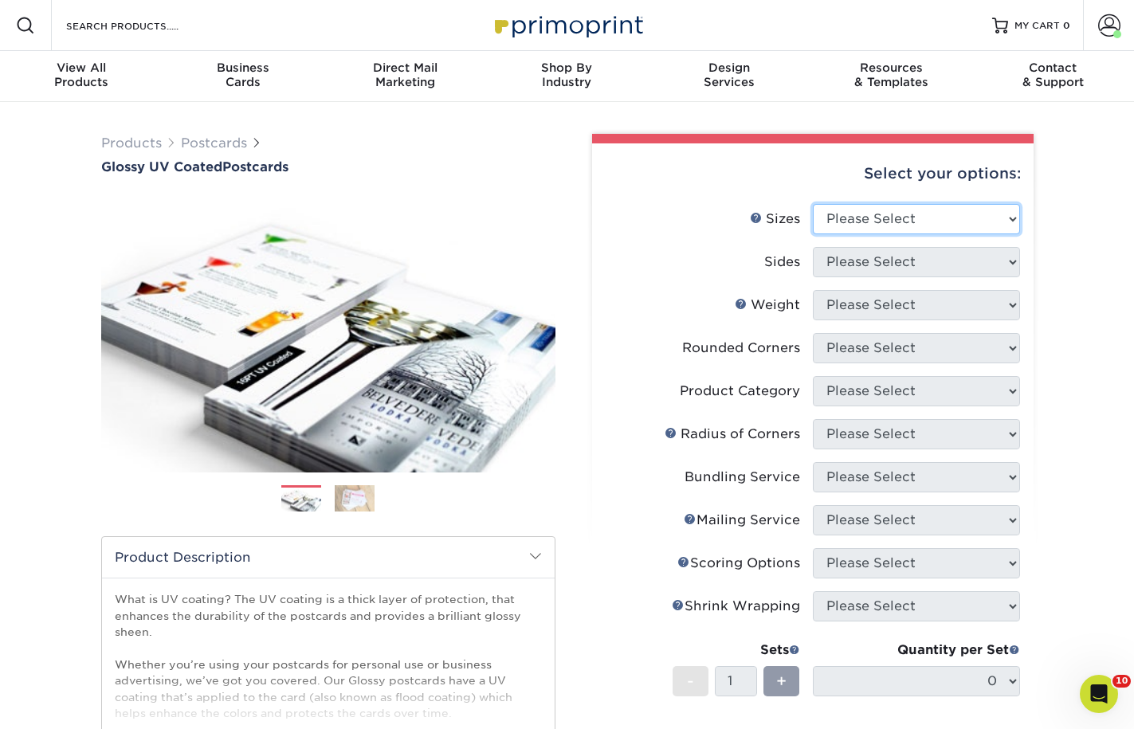
click at [857, 222] on select "Please Select 1.5" x 7" 2" x 4" 2" x 6" 2" x 7" 2" x 8" 2.12" x 5.5" 2.12" x 5.…" at bounding box center [916, 219] width 207 height 30
select select "3.50x8.50"
click at [813, 204] on select "Please Select 1.5" x 7" 2" x 4" 2" x 6" 2" x 7" 2" x 8" 2.12" x 5.5" 2.12" x 5.…" at bounding box center [916, 219] width 207 height 30
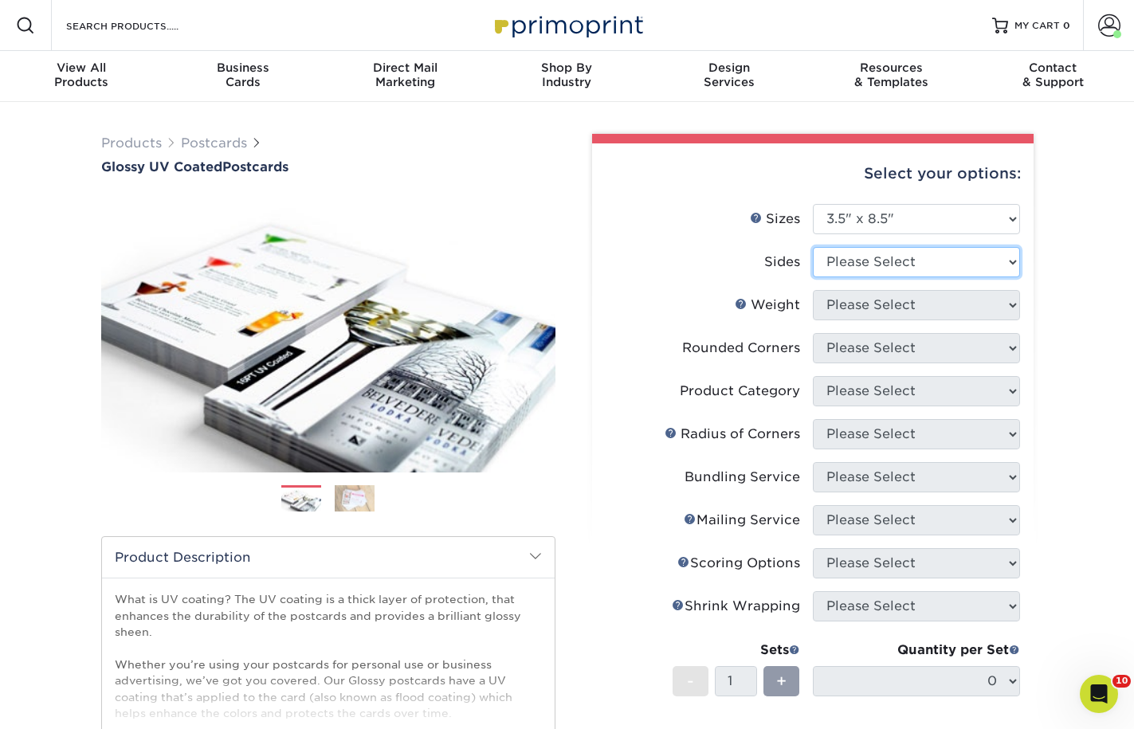
click at [939, 251] on select "Please Select Print Both Sides Print Front Only" at bounding box center [916, 262] width 207 height 30
select select "13abbda7-1d64-4f25-8bb2-c179b224825d"
click at [813, 247] on select "Please Select Print Both Sides Print Front Only" at bounding box center [916, 262] width 207 height 30
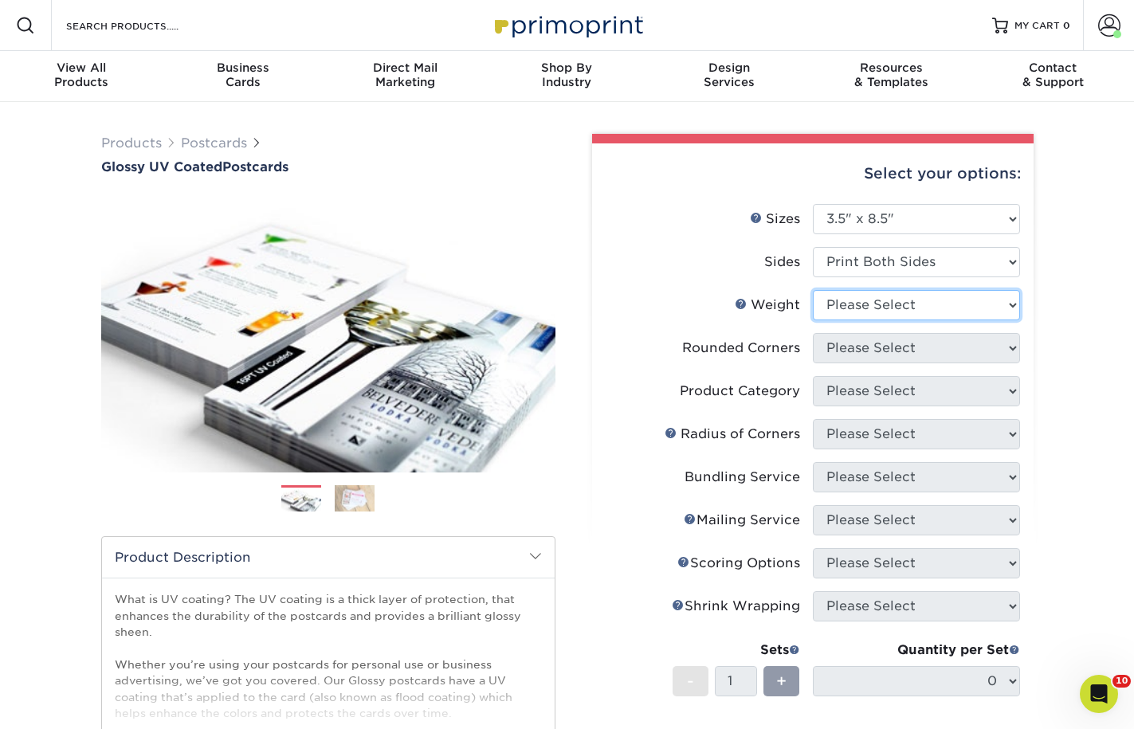
click at [937, 309] on select "Please Select 16PT 14PT 18PT C1S" at bounding box center [916, 305] width 207 height 30
select select "14PT"
click at [813, 290] on select "Please Select 16PT 14PT 18PT C1S" at bounding box center [916, 305] width 207 height 30
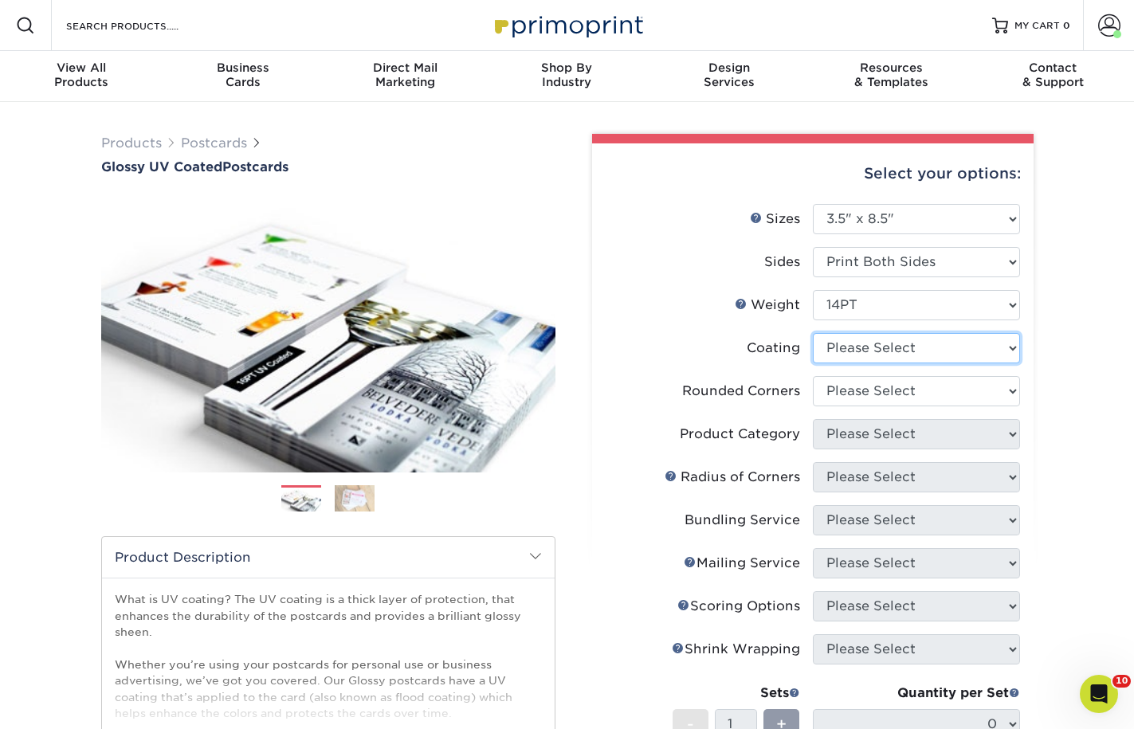
click at [935, 351] on select at bounding box center [916, 348] width 207 height 30
select select "ae367451-b2b8-45df-a344-0f05b6a12993"
click at [813, 333] on select at bounding box center [916, 348] width 207 height 30
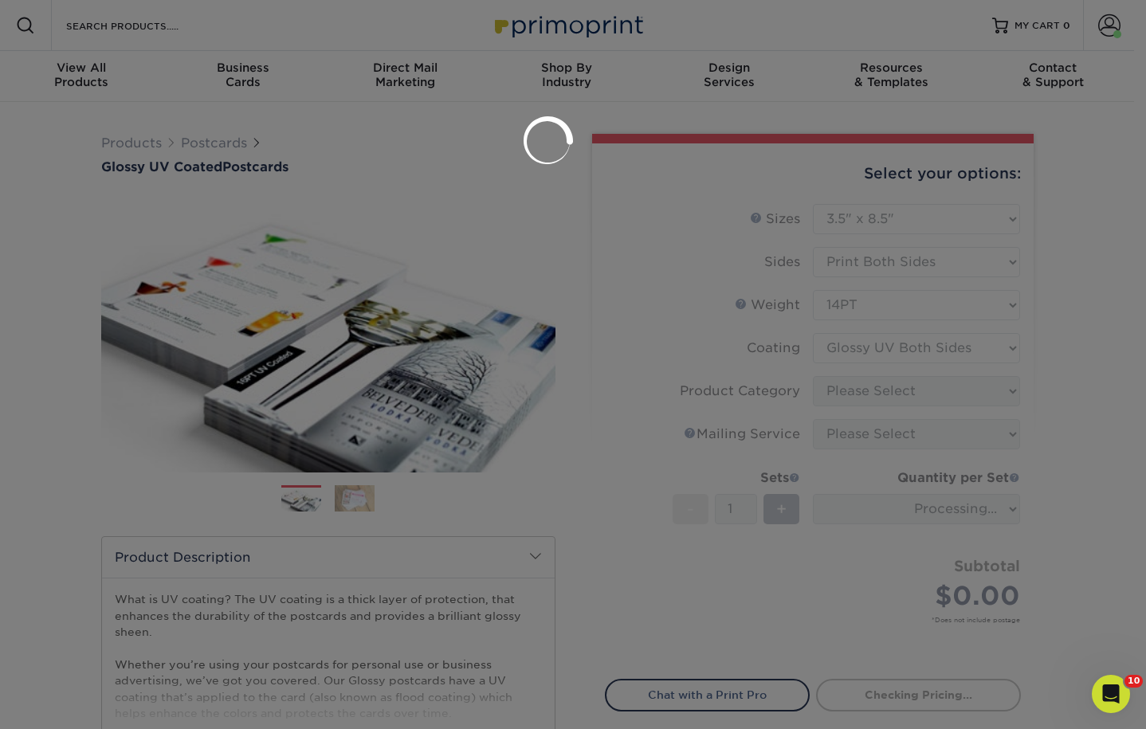
click at [935, 407] on div at bounding box center [573, 364] width 1146 height 729
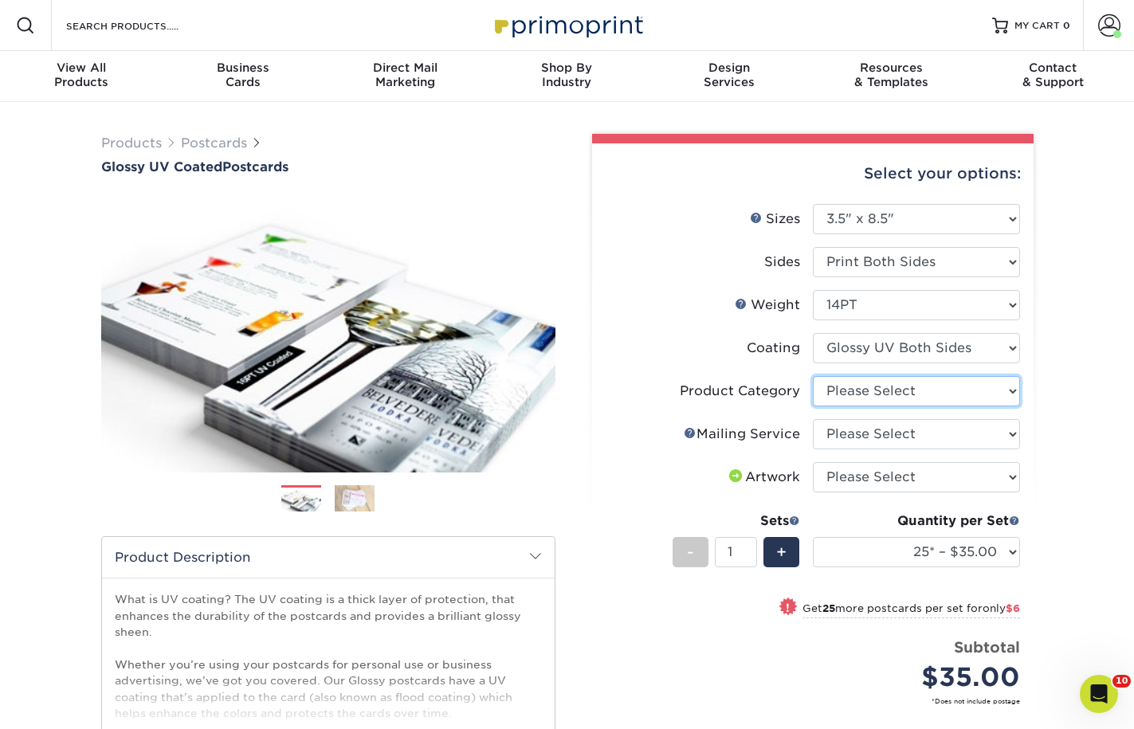
click at [931, 396] on select "Please Select Postcards" at bounding box center [916, 391] width 207 height 30
select select "9b7272e0-d6c8-4c3c-8e97-d3a1bcdab858"
click at [813, 376] on select "Please Select Postcards" at bounding box center [916, 391] width 207 height 30
click at [928, 414] on li "Product Category Please Select Postcards" at bounding box center [813, 397] width 414 height 43
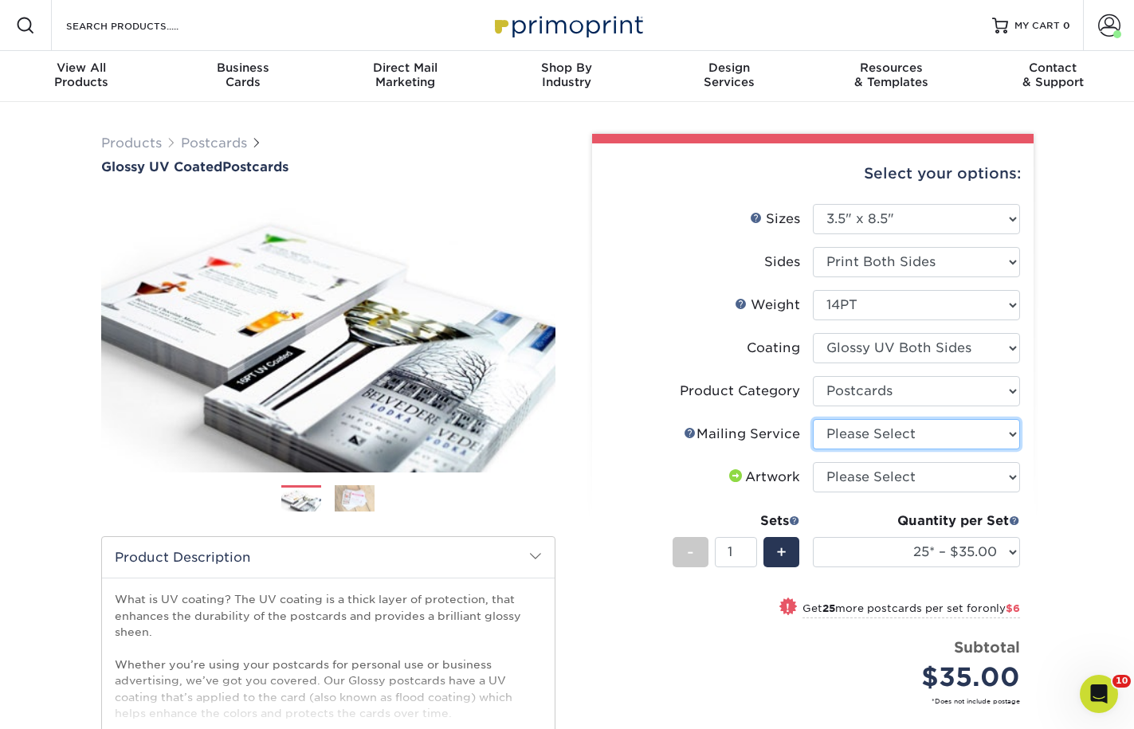
click at [936, 448] on select "Please Select No Direct Mailing Service No, I will mail/stamp/imprint Direct Ma…" at bounding box center [916, 434] width 207 height 30
select select "3e5e9bdd-d78a-4c28-a41d-fe1407925ca6"
click at [813, 419] on select "Please Select No Direct Mailing Service No, I will mail/stamp/imprint Direct Ma…" at bounding box center [916, 434] width 207 height 30
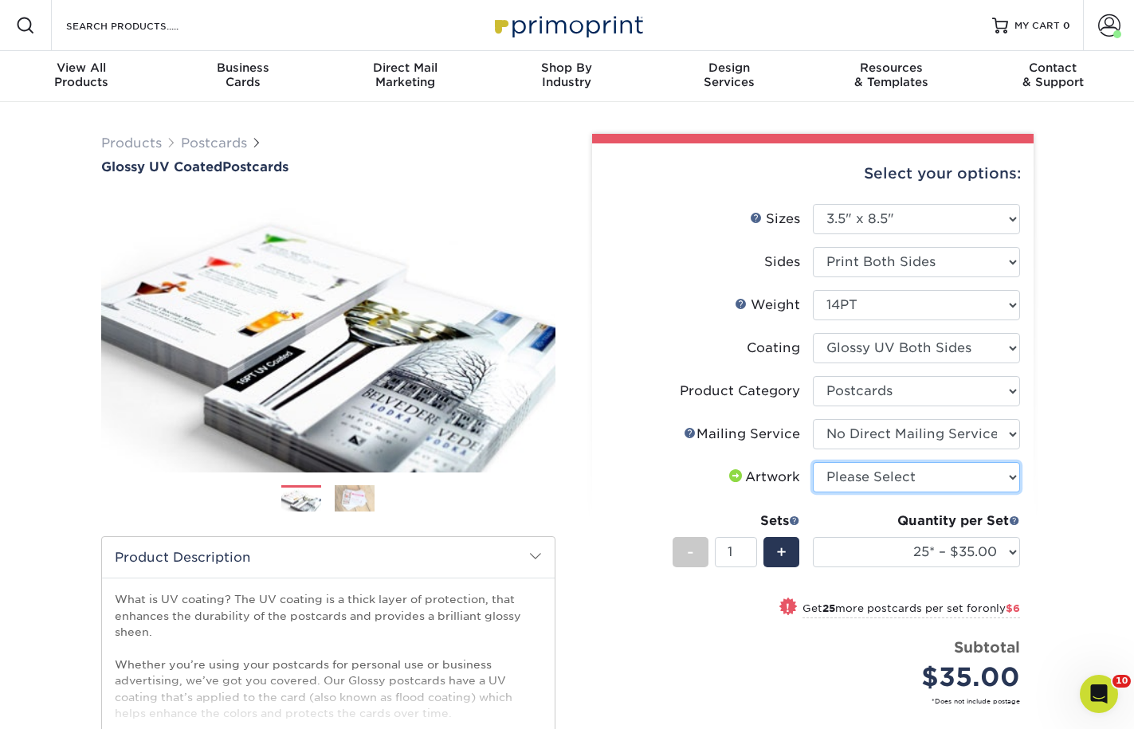
click at [937, 481] on select "Please Select I will upload files I need a design - $150" at bounding box center [916, 477] width 207 height 30
select select "upload"
click at [813, 462] on select "Please Select I will upload files I need a design - $150" at bounding box center [916, 477] width 207 height 30
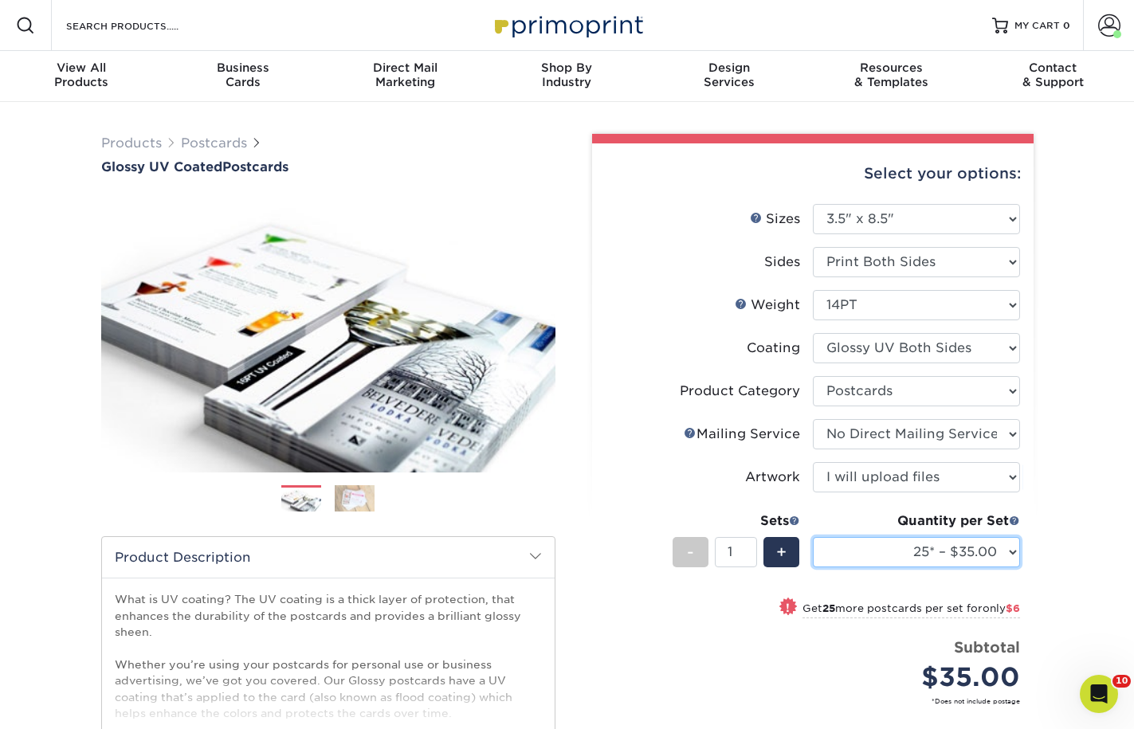
click at [958, 546] on select "25* – $35.00 50* – $41.00 75* – $48.00 100* – $61.00 250* – $100.00 500 – $138.…" at bounding box center [916, 552] width 207 height 30
select select "1000 – $160.00"
click at [813, 537] on select "25* – $35.00 50* – $41.00 75* – $48.00 100* – $61.00 250* – $100.00 500 – $138.…" at bounding box center [916, 552] width 207 height 30
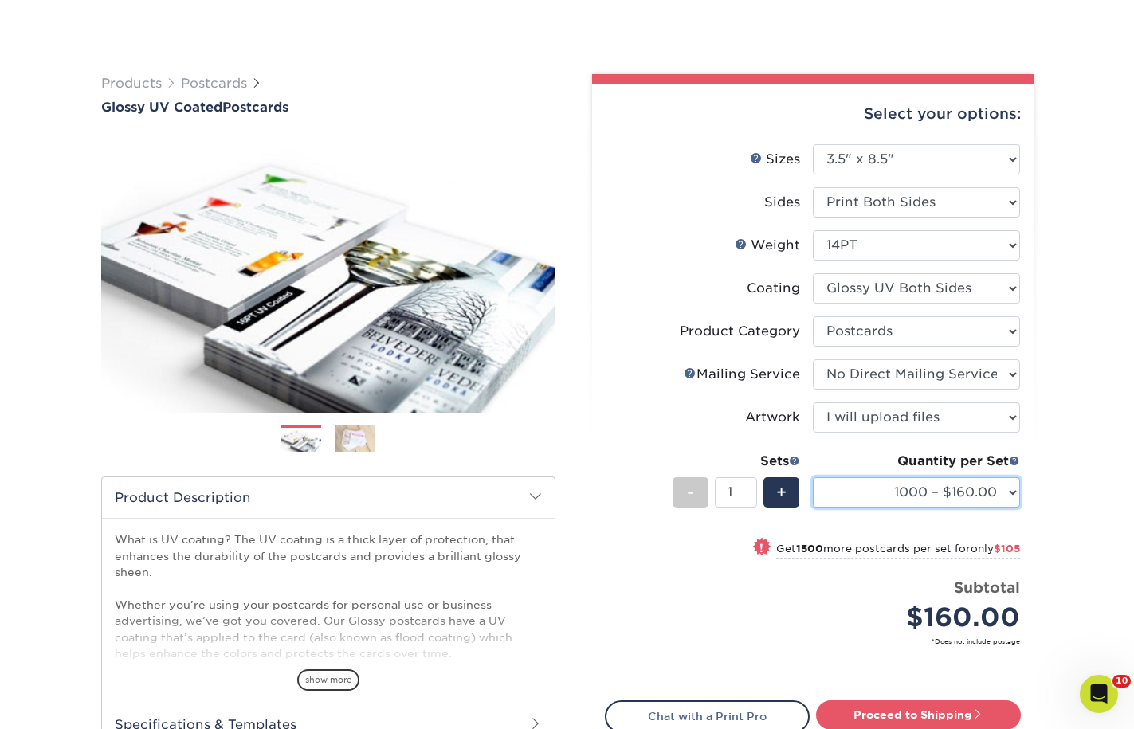
scroll to position [239, 0]
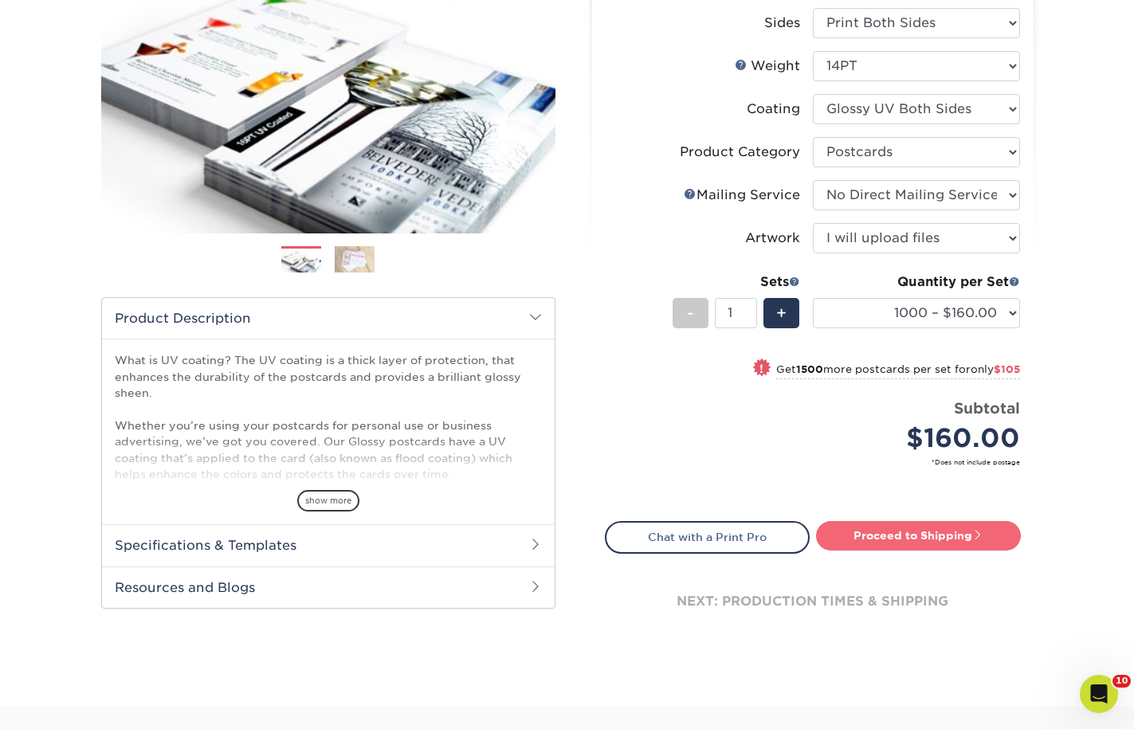
click at [970, 548] on link "Proceed to Shipping" at bounding box center [918, 535] width 205 height 29
type input "Set 1"
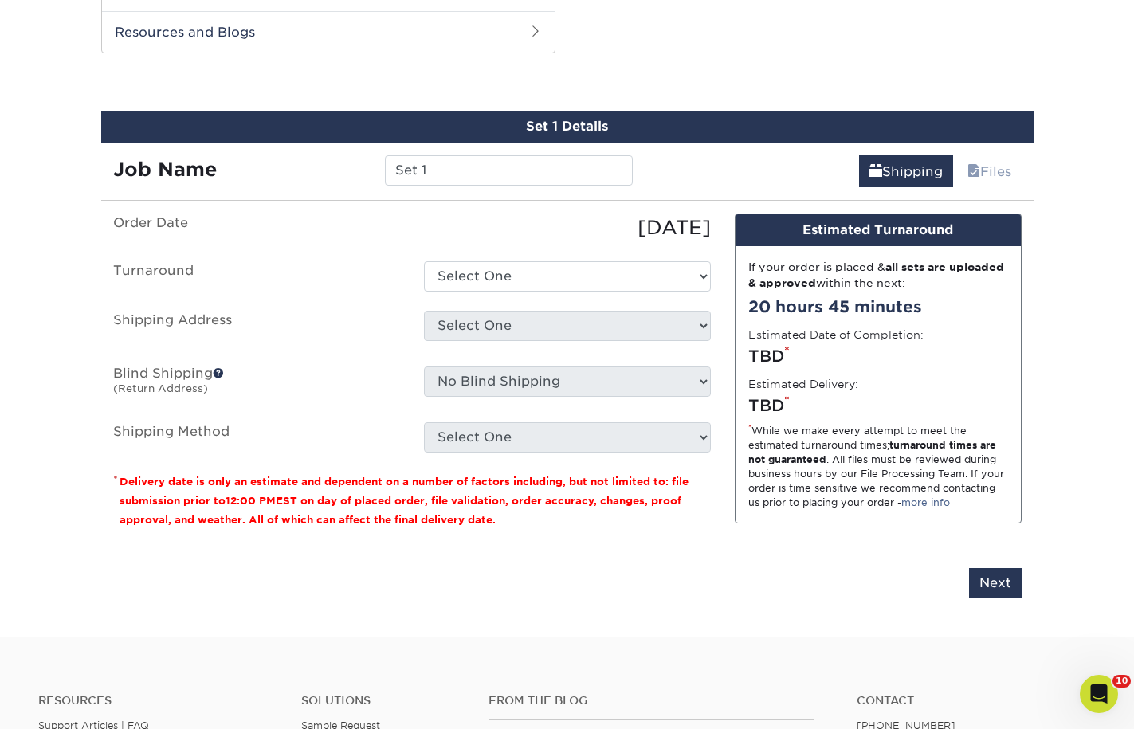
scroll to position [804, 0]
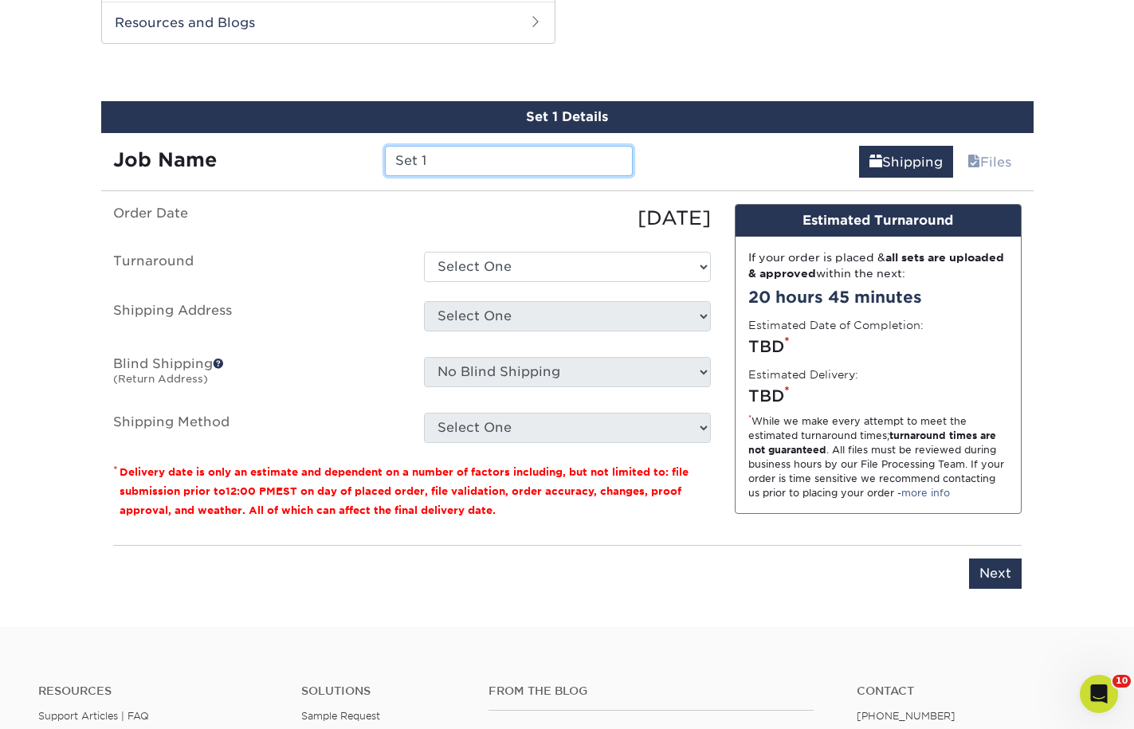
click at [509, 164] on input "Set 1" at bounding box center [509, 161] width 248 height 30
type input "ND [PERSON_NAME] PFA flyers"
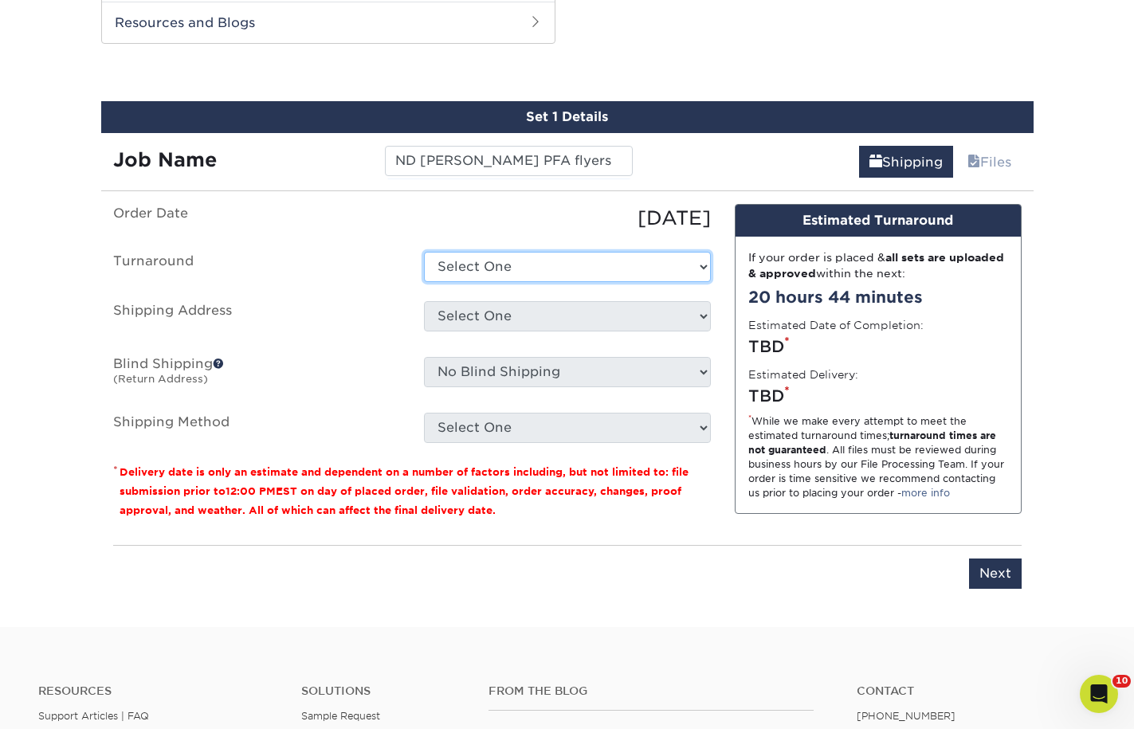
click at [528, 259] on select "Select One 2-4 Business Days 2 Day Next Business Day" at bounding box center [567, 267] width 287 height 30
select select "89f44400-92a2-4516-9a53-bf53cb1f0c2d"
click at [424, 252] on select "Select One 2-4 Business Days 2 Day Next Business Day" at bounding box center [567, 267] width 287 height 30
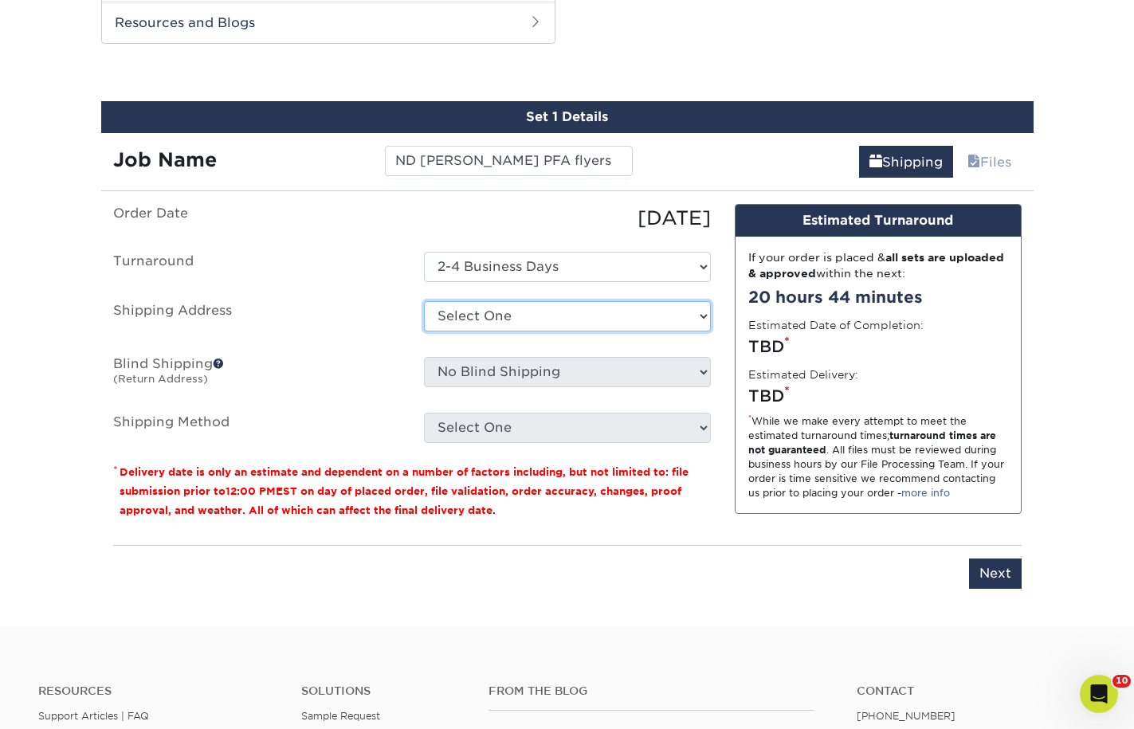
click at [529, 313] on select "Select One 1A [PERSON_NAME] ARCleburne ARConway ARFranklin ARMontgomery AROuach…" at bounding box center [567, 316] width 287 height 30
select select "284534"
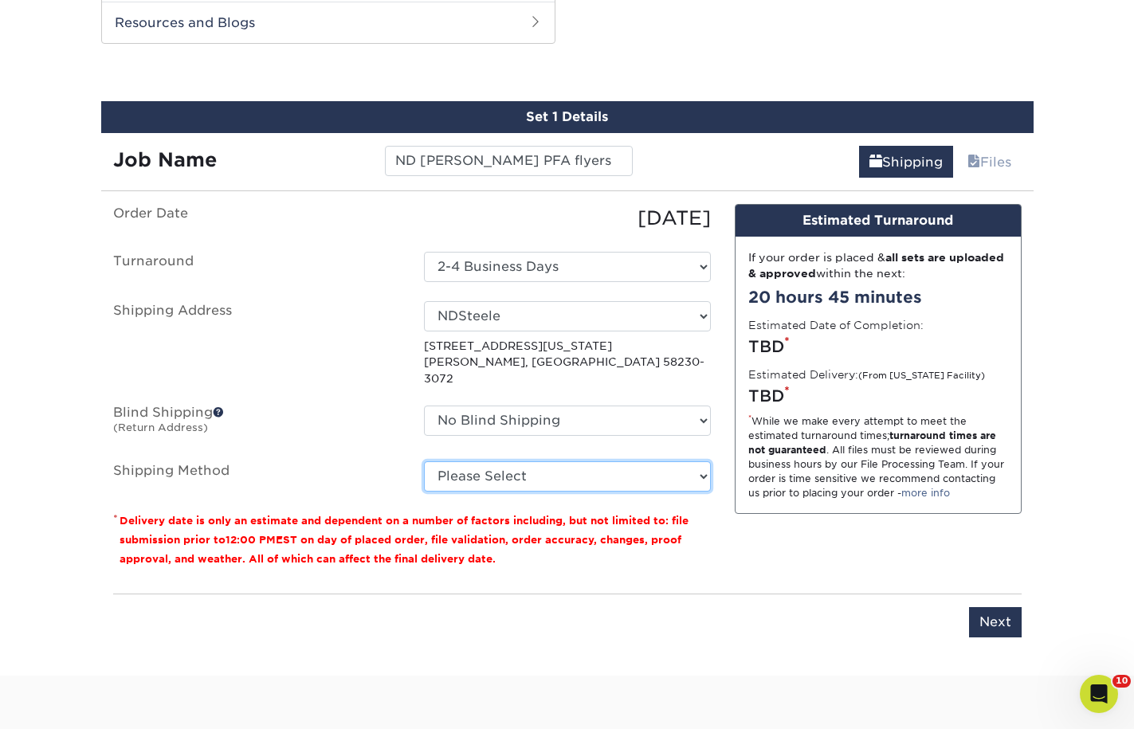
drag, startPoint x: 585, startPoint y: 456, endPoint x: 585, endPoint y: 469, distance: 12.7
click at [585, 461] on select "Please Select Ground Shipping (+$37.69) 3 Day Shipping Service (+$61.52) 2 Day …" at bounding box center [567, 476] width 287 height 30
select select "03"
click at [424, 461] on select "Please Select Ground Shipping (+$37.69) 3 Day Shipping Service (+$61.52) 2 Day …" at bounding box center [567, 476] width 287 height 30
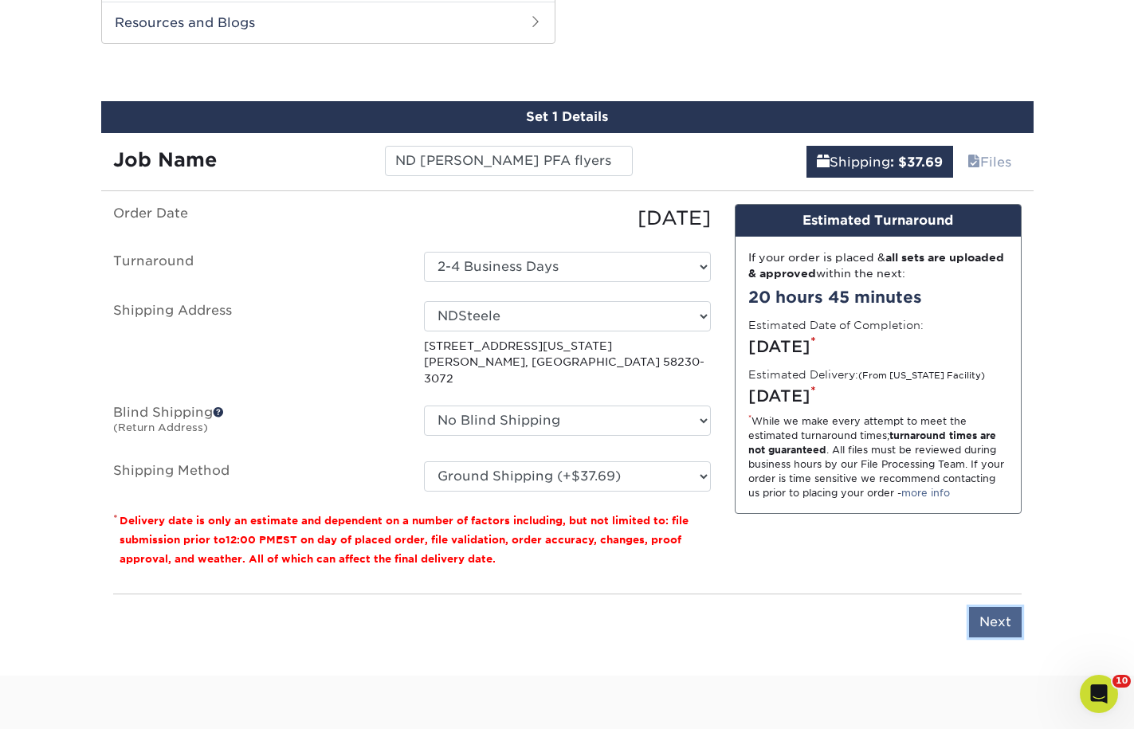
click at [1009, 613] on input "Next" at bounding box center [995, 622] width 53 height 30
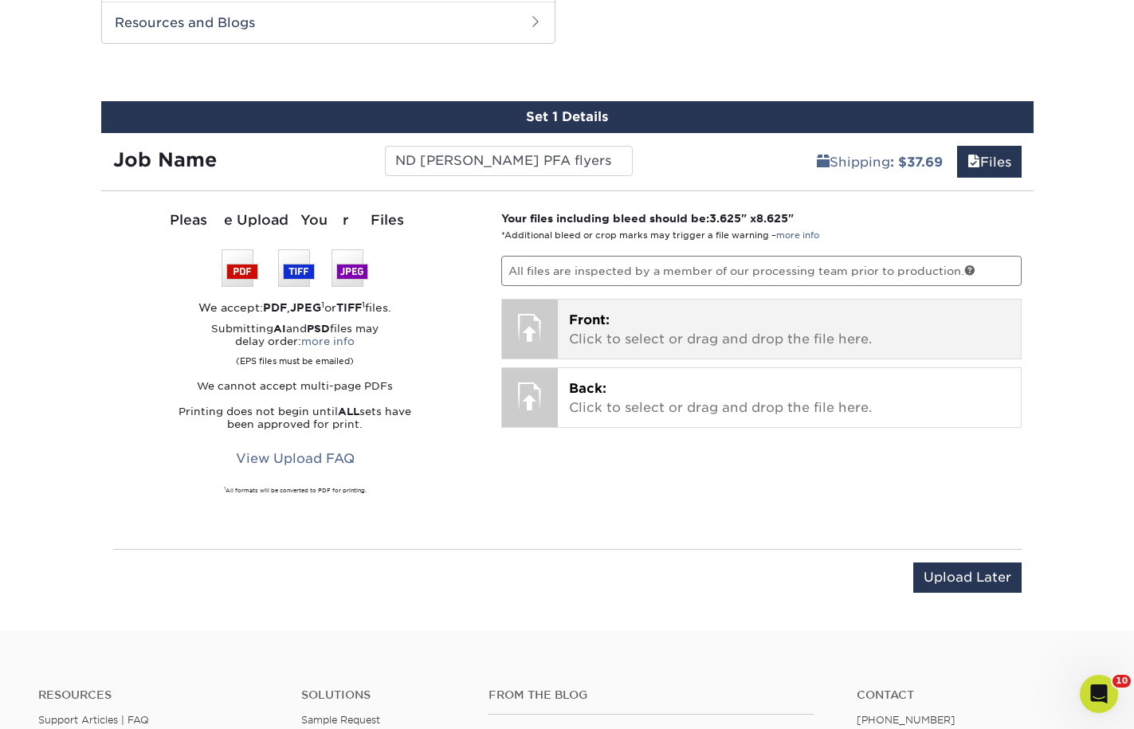
click at [578, 321] on span "Front:" at bounding box center [589, 319] width 41 height 15
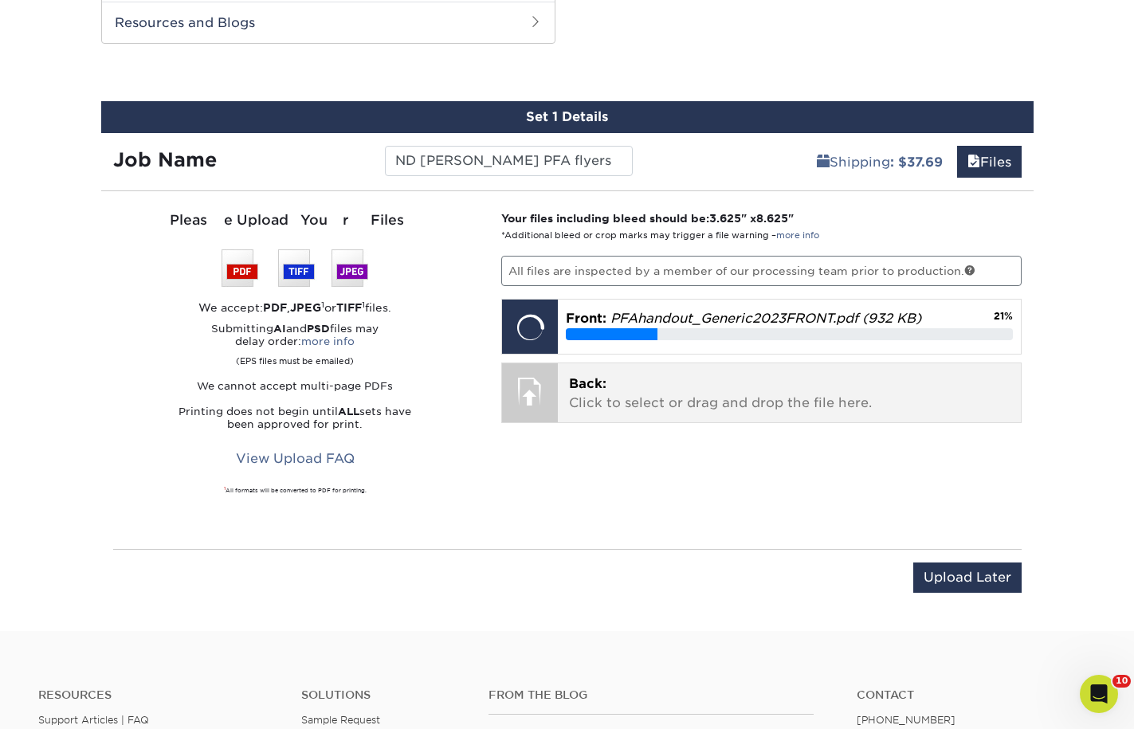
click at [806, 392] on p "Back: Click to select or drag and drop the file here." at bounding box center [789, 394] width 441 height 38
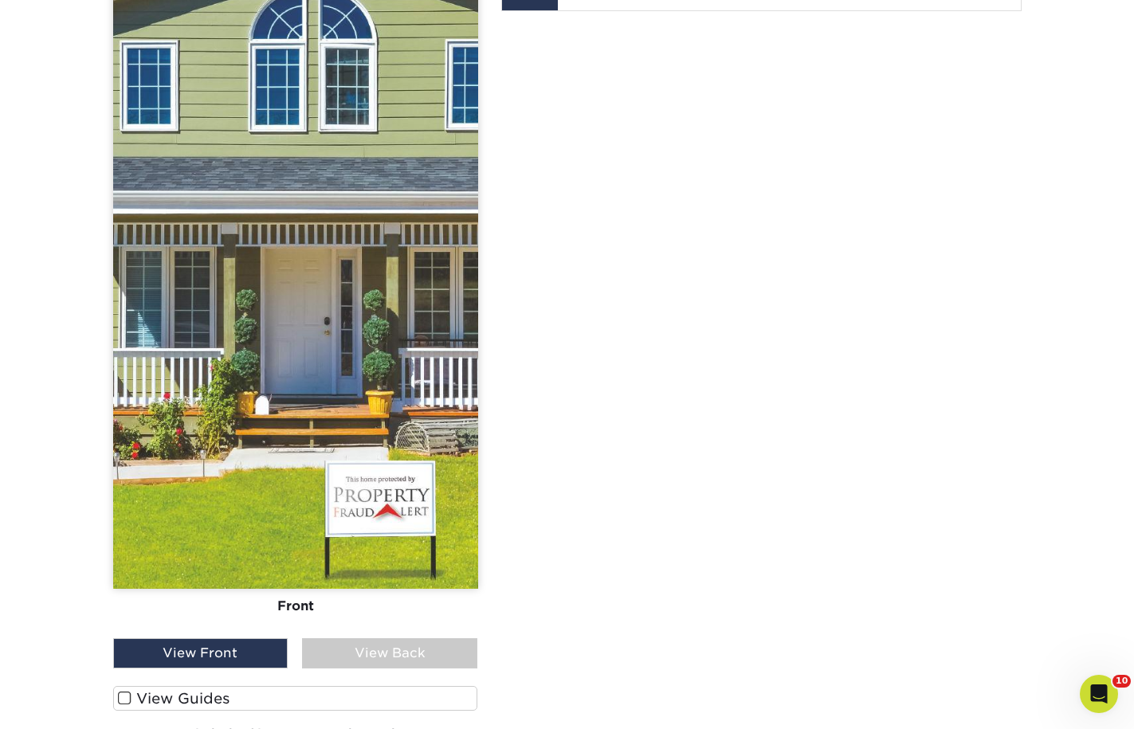
scroll to position [1362, 0]
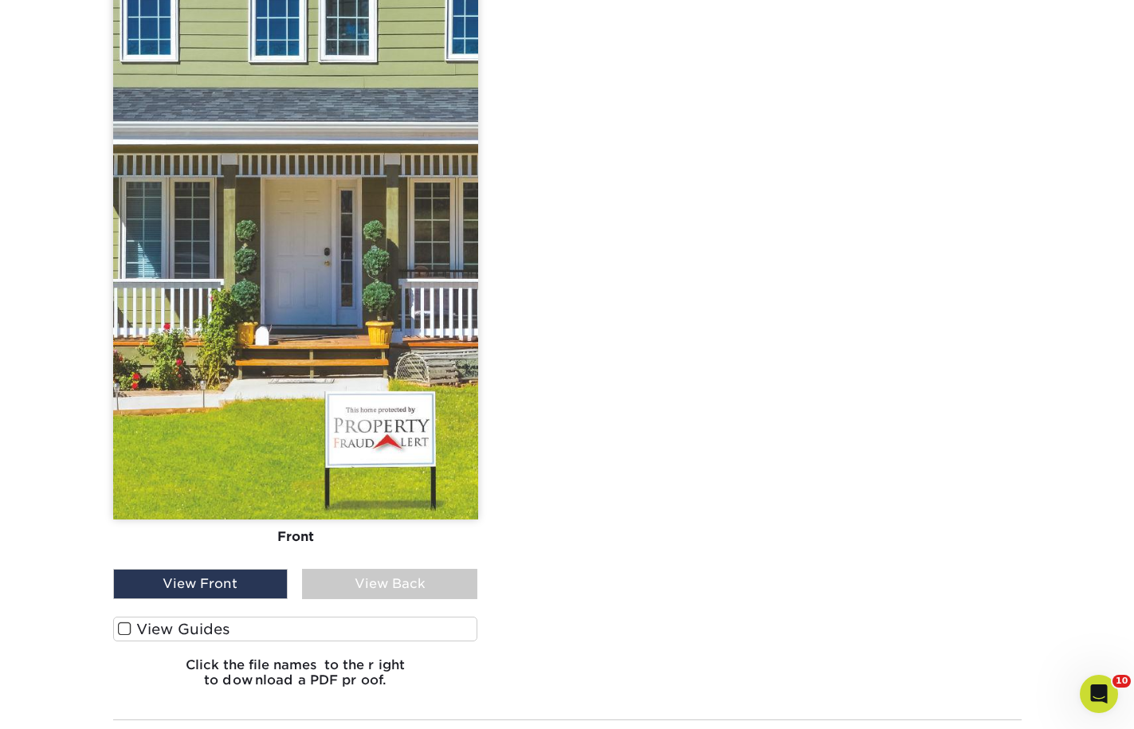
click at [406, 587] on div "View Back" at bounding box center [389, 584] width 175 height 30
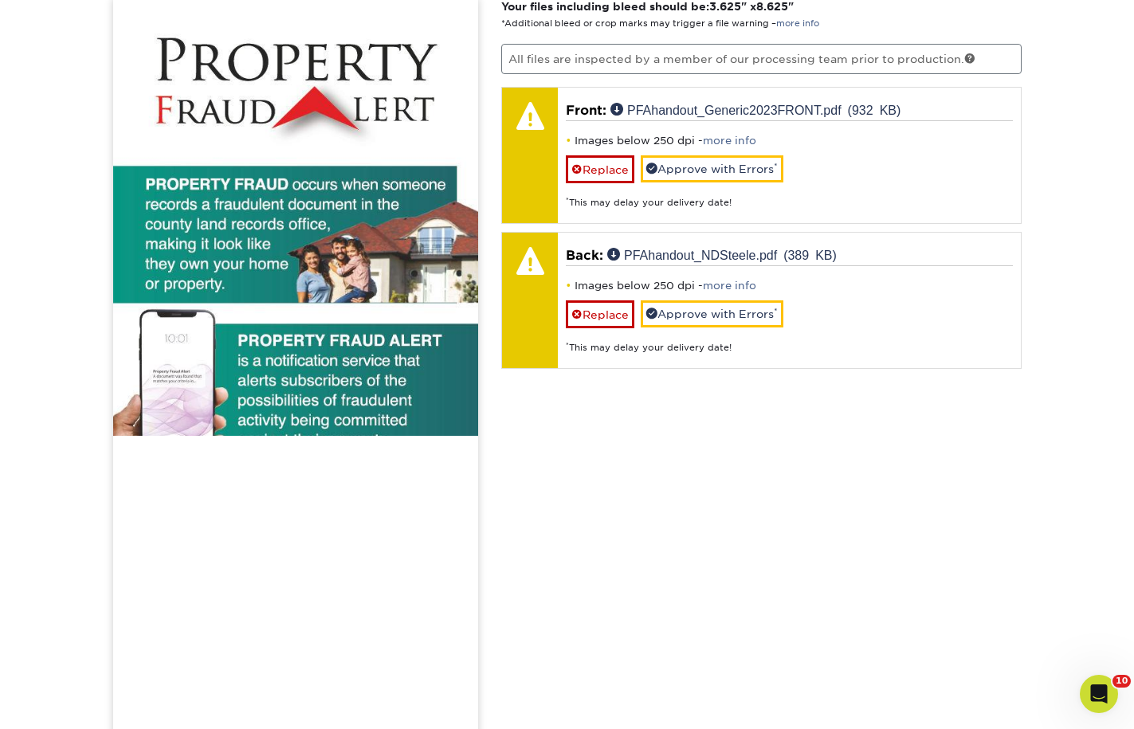
scroll to position [724, 0]
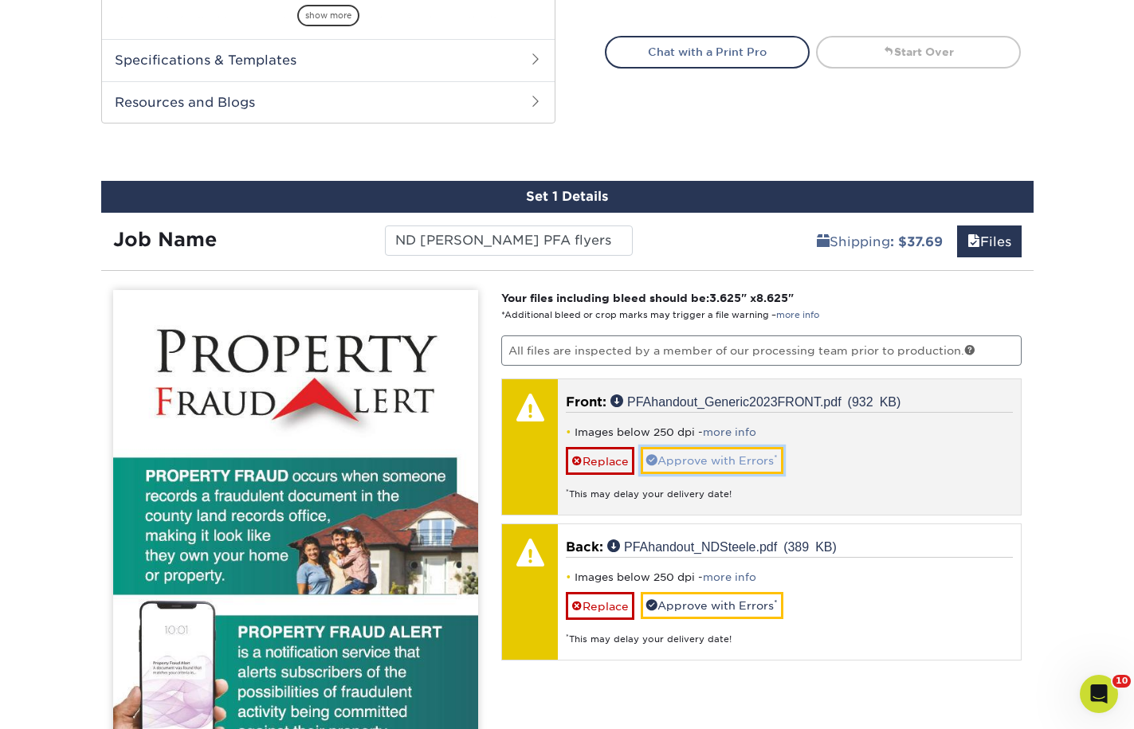
click at [709, 456] on link "Approve with Errors *" at bounding box center [712, 460] width 143 height 27
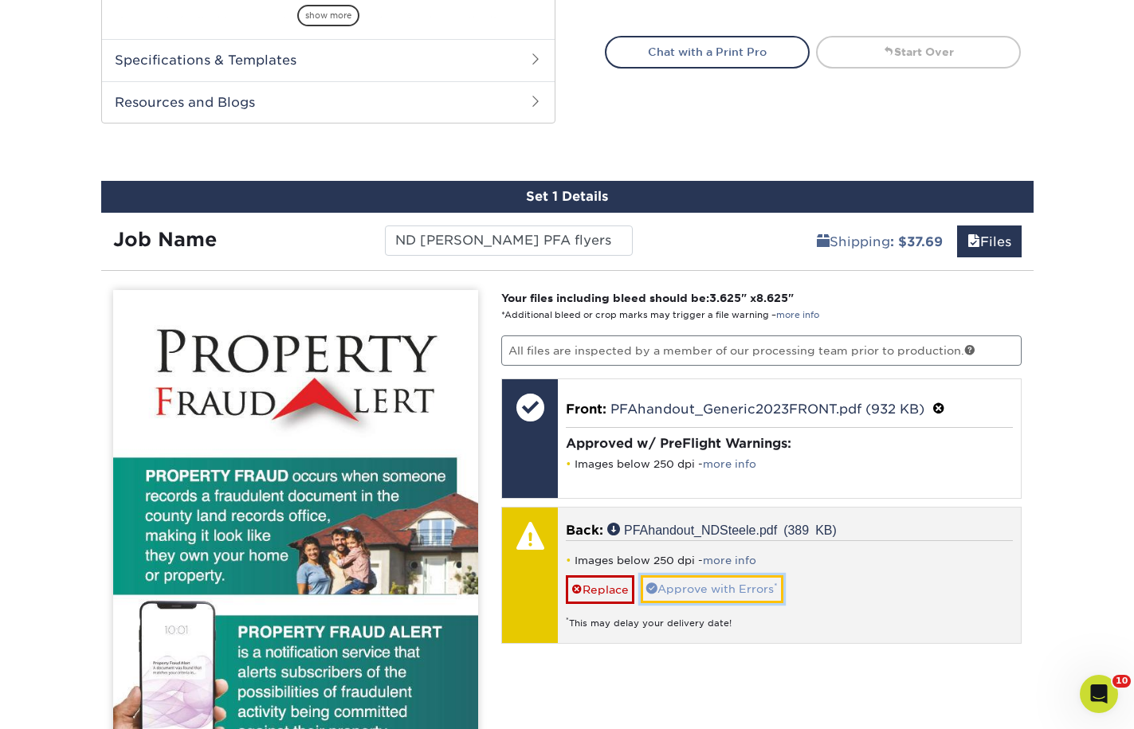
click at [708, 579] on link "Approve with Errors *" at bounding box center [712, 588] width 143 height 27
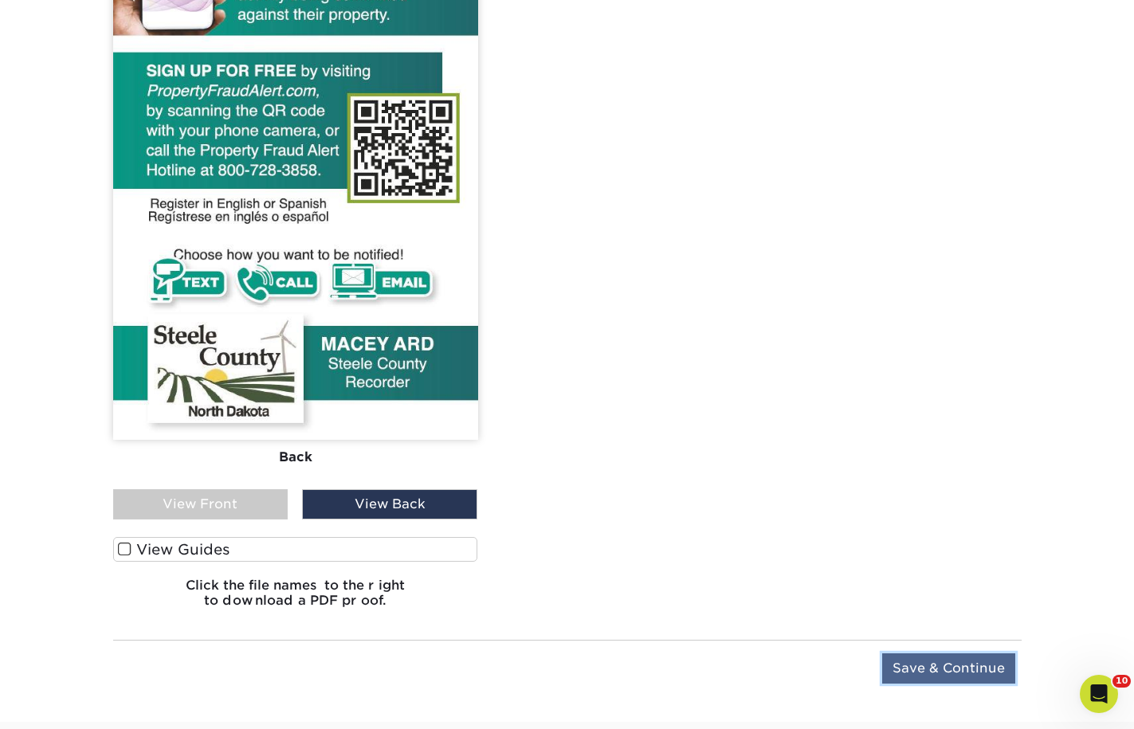
click at [940, 670] on input "Save & Continue" at bounding box center [948, 668] width 133 height 30
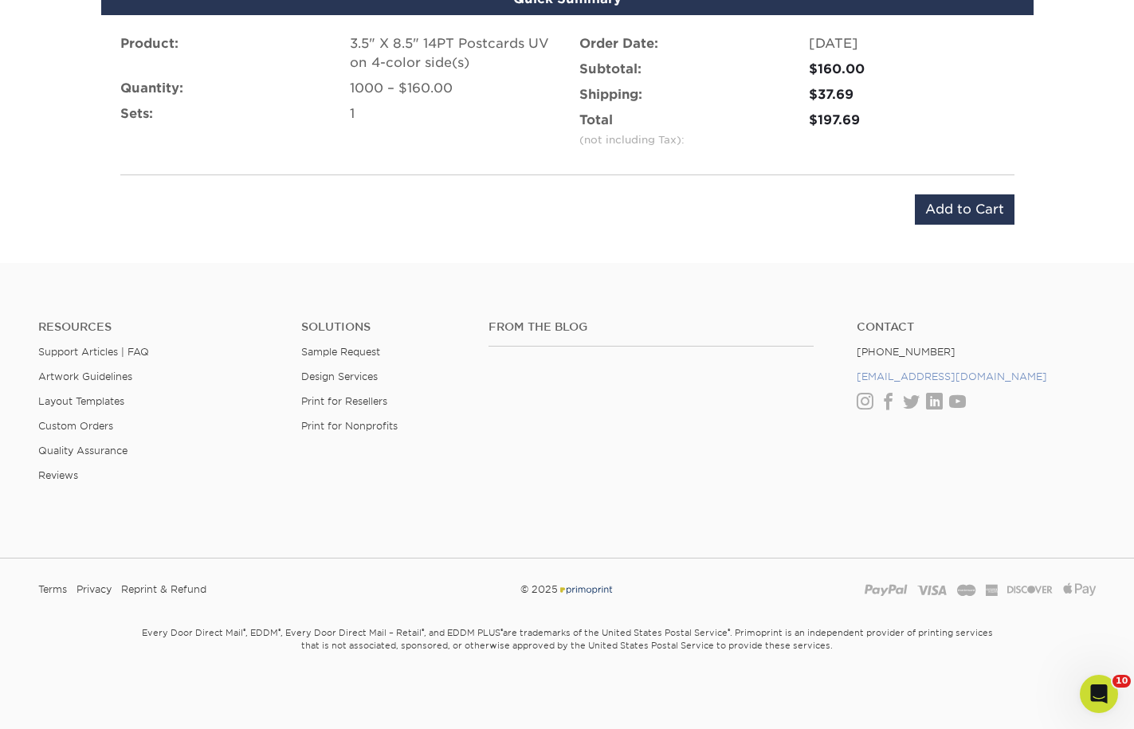
scroll to position [1025, 0]
click at [974, 216] on input "Add to Cart" at bounding box center [965, 209] width 100 height 30
